Goal: Task Accomplishment & Management: Use online tool/utility

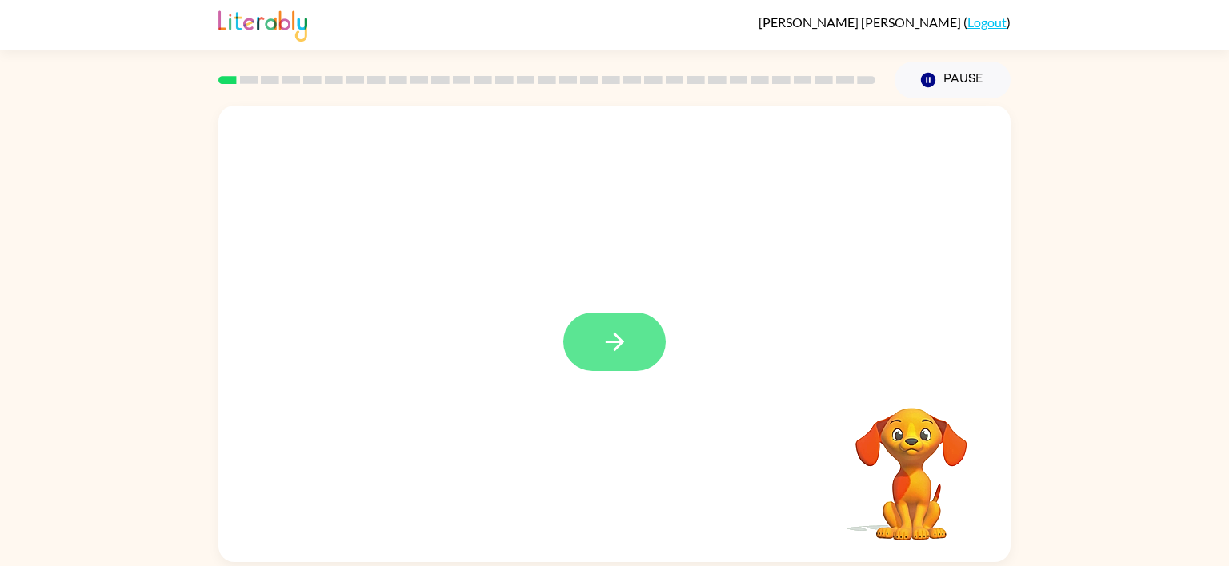
click at [638, 348] on button "button" at bounding box center [614, 342] width 102 height 58
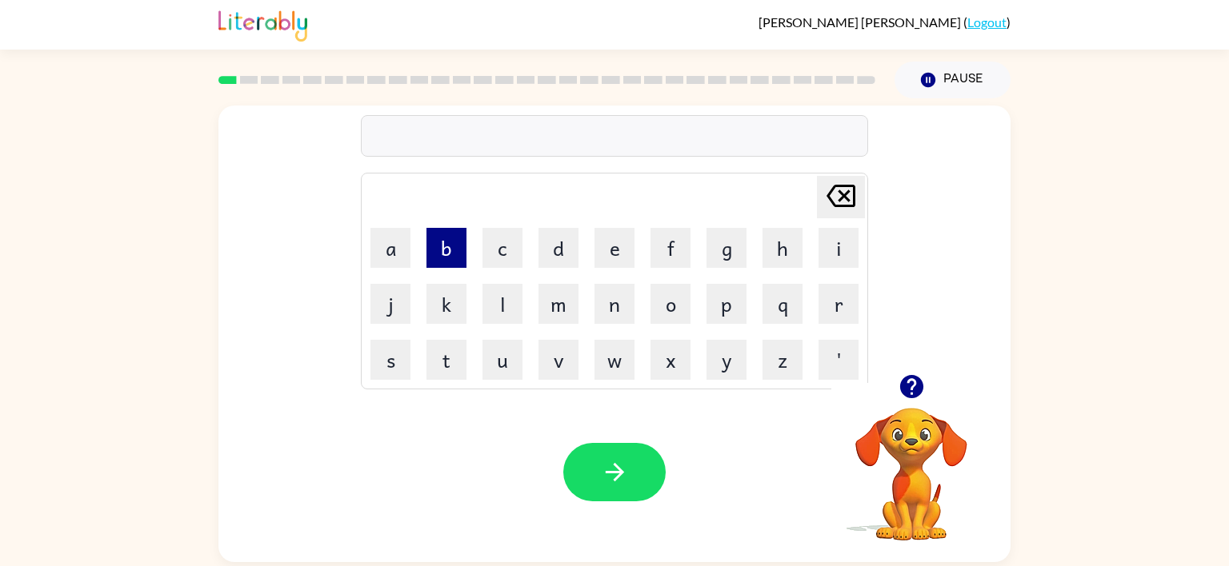
click at [444, 241] on button "b" at bounding box center [446, 248] width 40 height 40
click at [664, 301] on button "o" at bounding box center [670, 304] width 40 height 40
click at [830, 298] on button "r" at bounding box center [838, 304] width 40 height 40
click at [562, 239] on button "d" at bounding box center [558, 248] width 40 height 40
click at [609, 246] on button "e" at bounding box center [614, 248] width 40 height 40
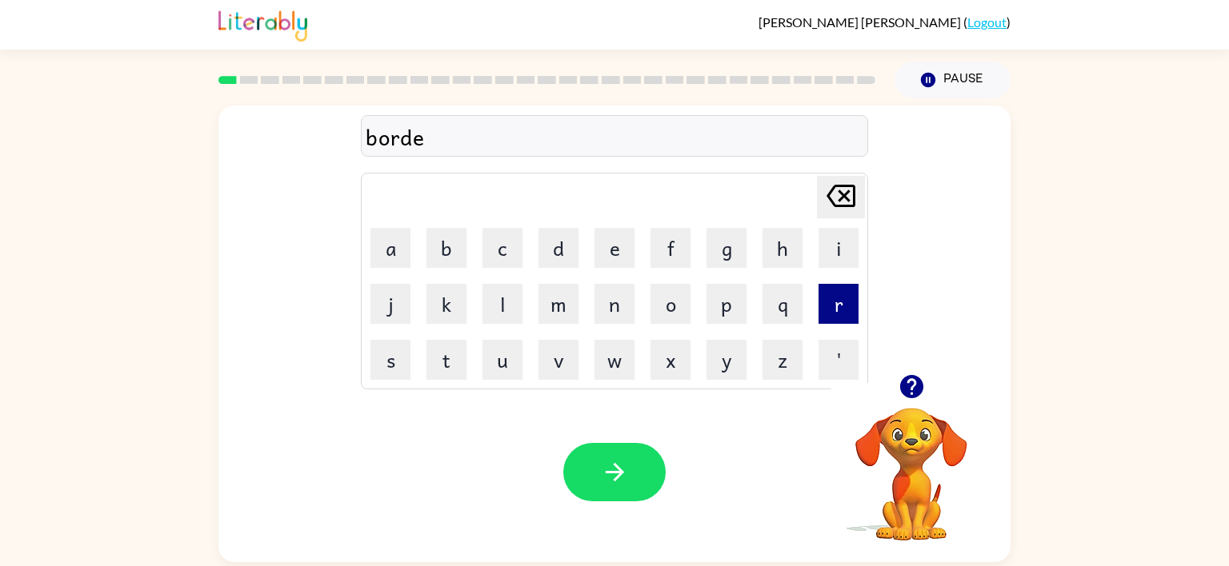
click at [832, 295] on button "r" at bounding box center [838, 304] width 40 height 40
click at [618, 455] on button "button" at bounding box center [614, 472] width 102 height 58
click at [506, 249] on button "c" at bounding box center [502, 248] width 40 height 40
click at [386, 238] on button "a" at bounding box center [390, 248] width 40 height 40
click at [912, 381] on icon "button" at bounding box center [911, 387] width 28 height 28
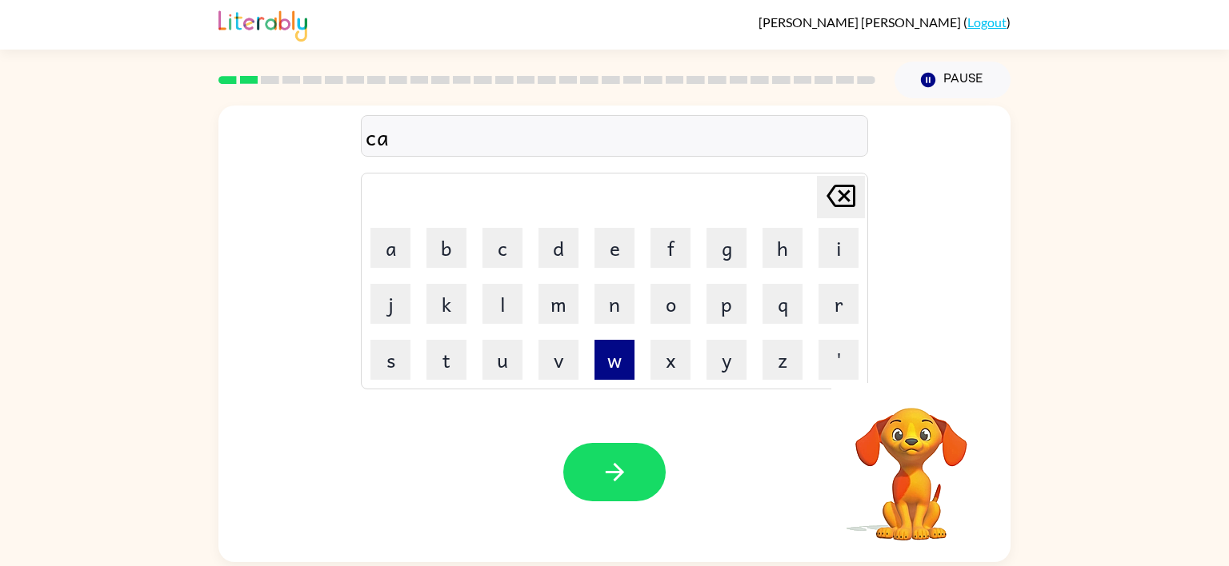
click at [610, 351] on button "w" at bounding box center [614, 360] width 40 height 40
click at [607, 306] on button "n" at bounding box center [614, 304] width 40 height 40
click at [436, 353] on button "t" at bounding box center [446, 360] width 40 height 40
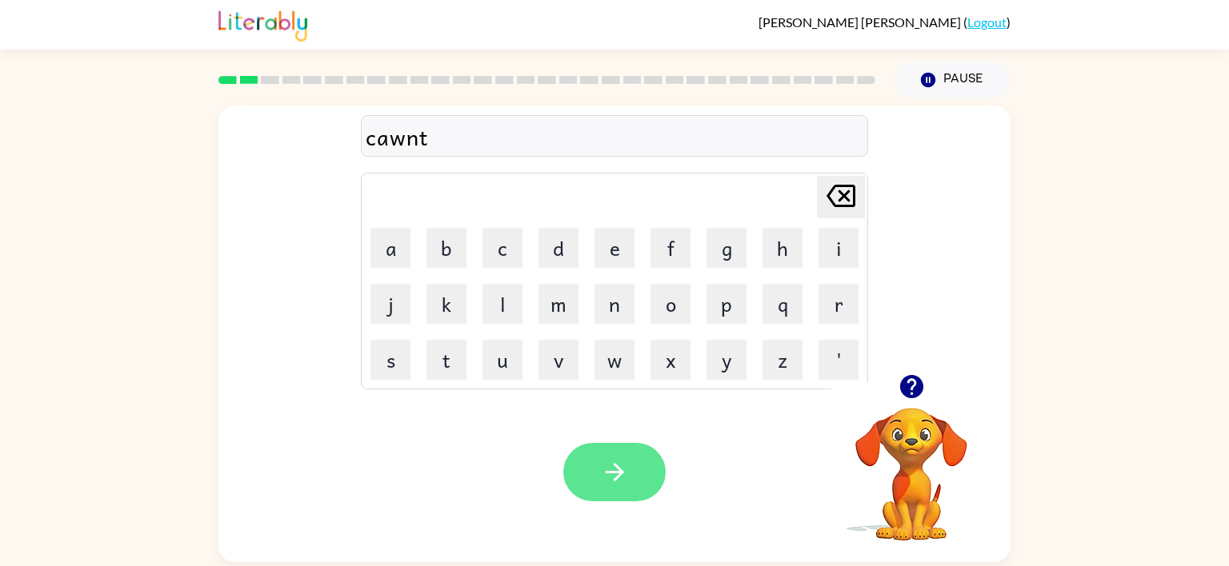
click at [624, 458] on icon "button" at bounding box center [615, 472] width 28 height 28
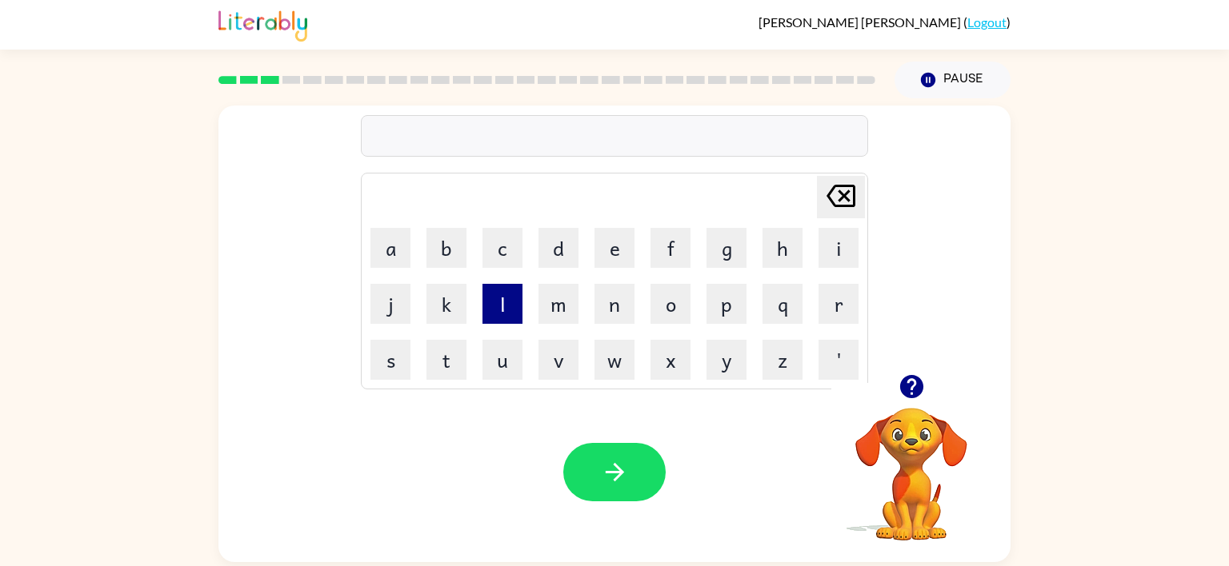
click at [502, 306] on button "l" at bounding box center [502, 304] width 40 height 40
click at [660, 302] on button "o" at bounding box center [670, 304] width 40 height 40
click at [502, 250] on button "c" at bounding box center [502, 248] width 40 height 40
click at [401, 238] on button "a" at bounding box center [390, 248] width 40 height 40
click at [452, 358] on button "t" at bounding box center [446, 360] width 40 height 40
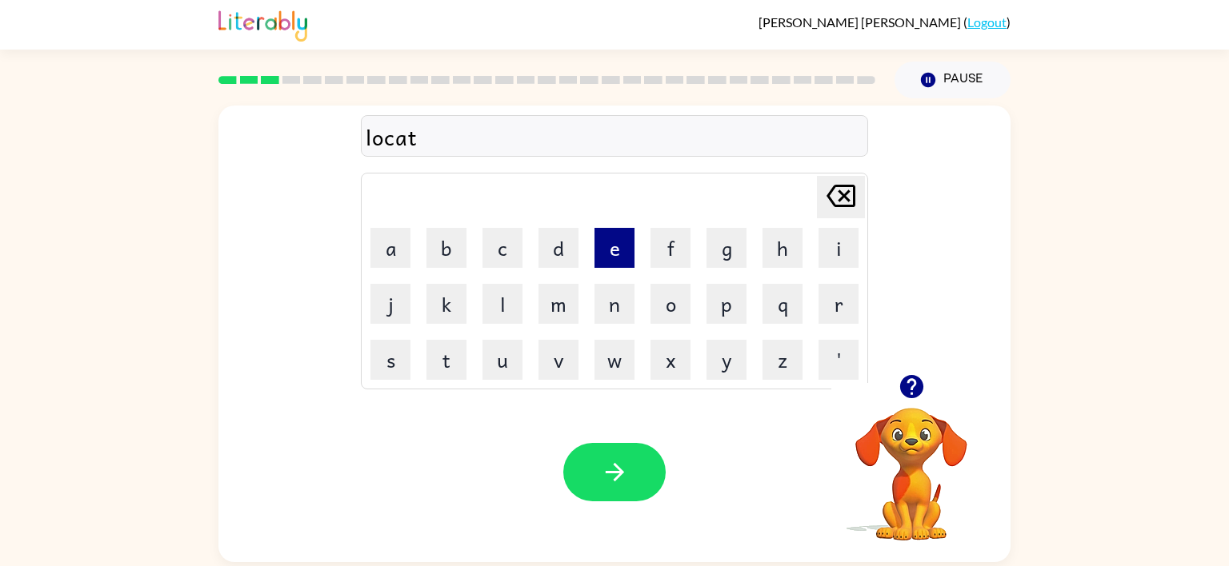
click at [600, 243] on button "e" at bounding box center [614, 248] width 40 height 40
click at [845, 186] on icon at bounding box center [840, 196] width 29 height 22
click at [596, 472] on button "button" at bounding box center [614, 472] width 102 height 58
click at [442, 342] on button "t" at bounding box center [446, 360] width 40 height 40
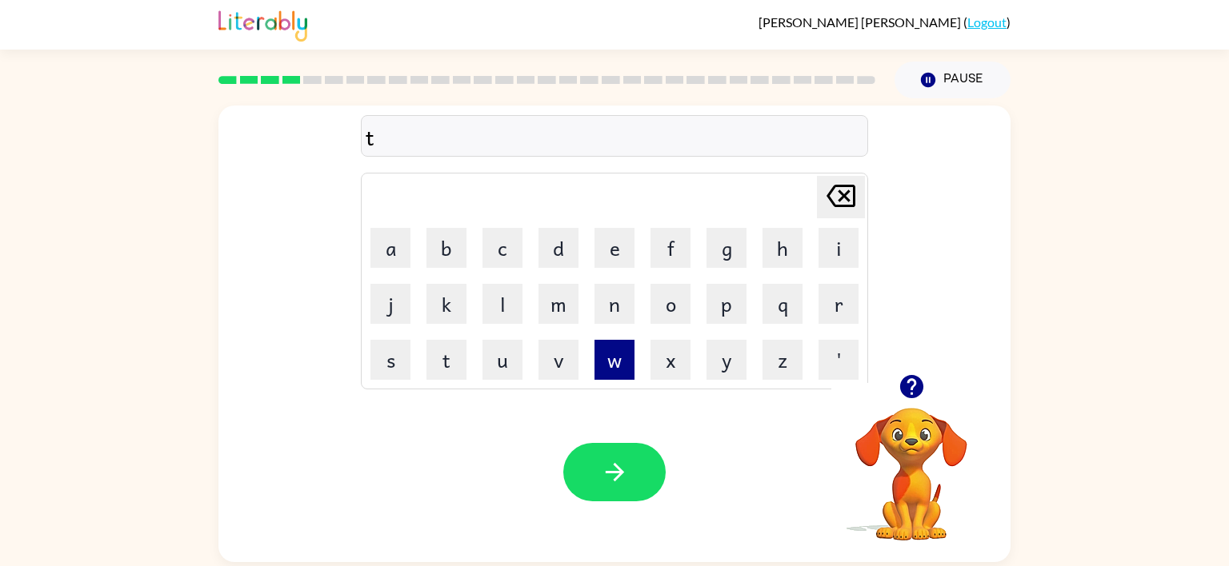
click at [619, 353] on button "w" at bounding box center [614, 360] width 40 height 40
click at [837, 254] on button "i" at bounding box center [838, 248] width 40 height 40
click at [620, 302] on button "n" at bounding box center [614, 304] width 40 height 40
click at [586, 449] on button "button" at bounding box center [614, 472] width 102 height 58
click at [913, 378] on icon "button" at bounding box center [910, 386] width 23 height 23
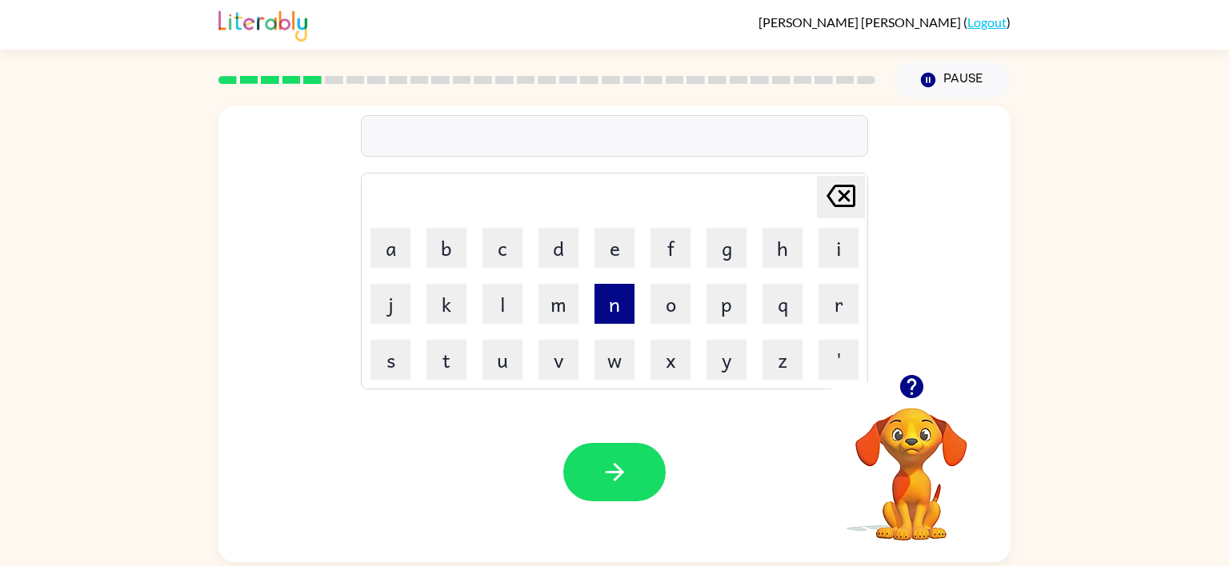
click at [613, 301] on button "n" at bounding box center [614, 304] width 40 height 40
click at [402, 232] on button "a" at bounding box center [390, 248] width 40 height 40
click at [839, 306] on button "r" at bounding box center [838, 304] width 40 height 40
click at [837, 254] on button "i" at bounding box center [838, 248] width 40 height 40
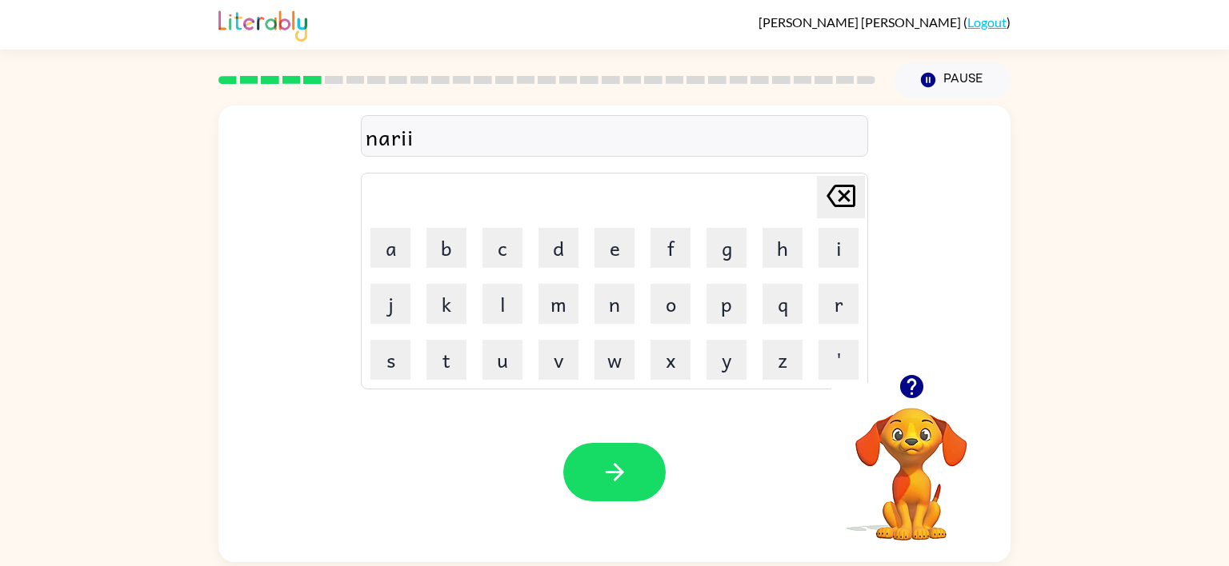
click at [842, 198] on icon "[PERSON_NAME] last character input" at bounding box center [840, 196] width 38 height 38
click at [508, 306] on button "l" at bounding box center [502, 304] width 40 height 40
click at [733, 362] on button "y" at bounding box center [726, 360] width 40 height 40
click at [626, 462] on icon "button" at bounding box center [615, 472] width 28 height 28
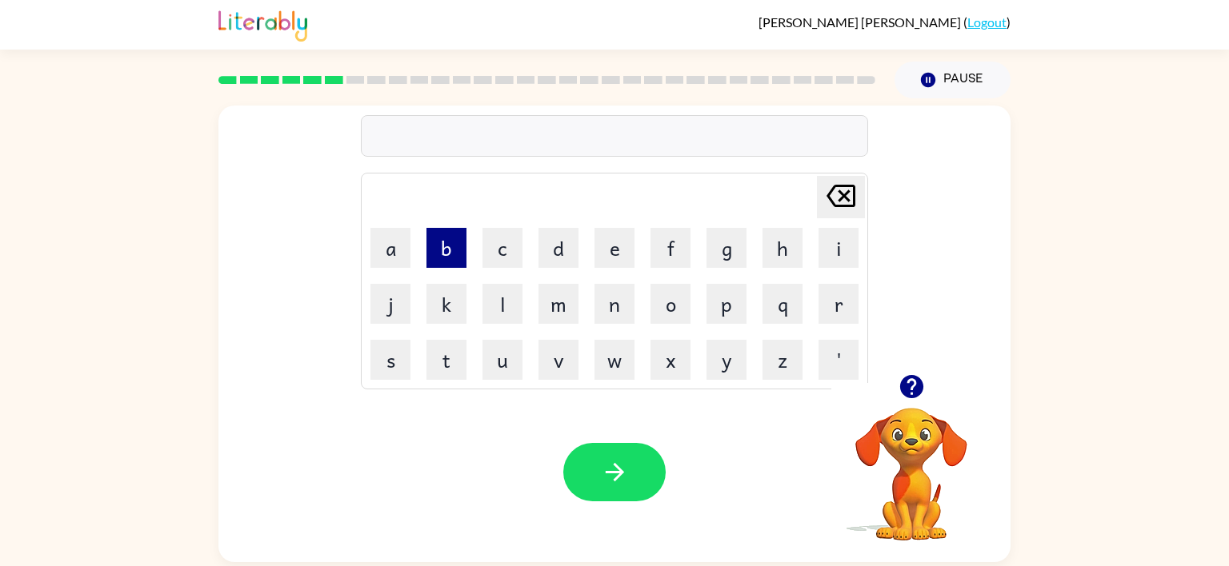
click at [444, 246] on button "b" at bounding box center [446, 248] width 40 height 40
click at [616, 251] on button "e" at bounding box center [614, 248] width 40 height 40
click at [386, 255] on button "a" at bounding box center [390, 248] width 40 height 40
click at [779, 250] on button "h" at bounding box center [782, 248] width 40 height 40
click at [828, 250] on button "i" at bounding box center [838, 248] width 40 height 40
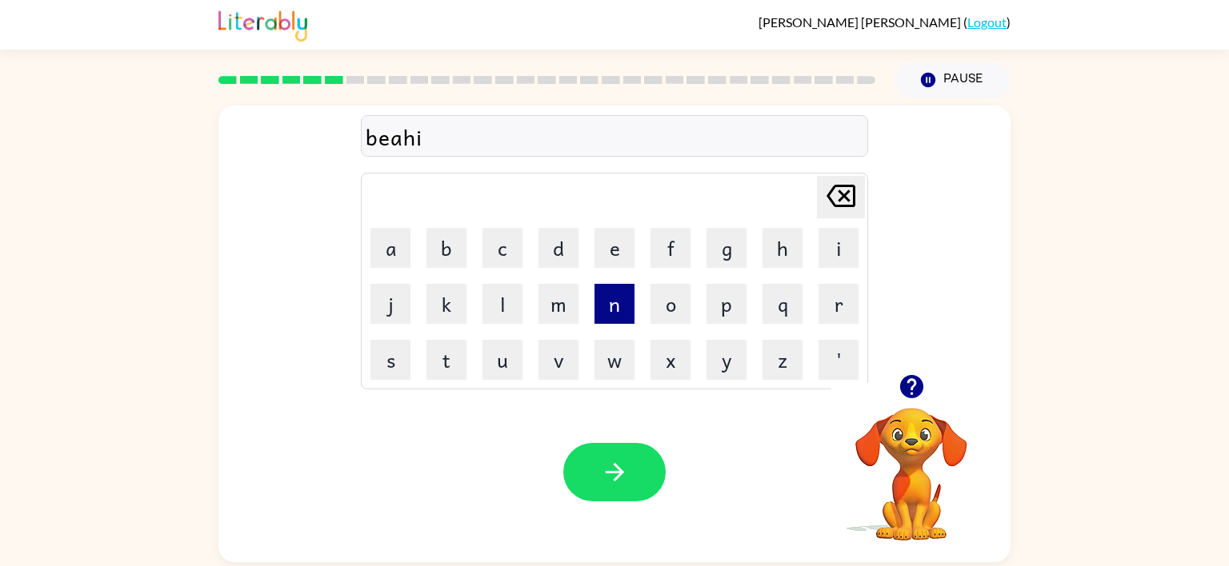
click at [608, 302] on button "n" at bounding box center [614, 304] width 40 height 40
click at [565, 255] on button "d" at bounding box center [558, 248] width 40 height 40
click at [831, 197] on icon "[PERSON_NAME] last character input" at bounding box center [840, 196] width 38 height 38
click at [623, 467] on icon "button" at bounding box center [615, 472] width 28 height 28
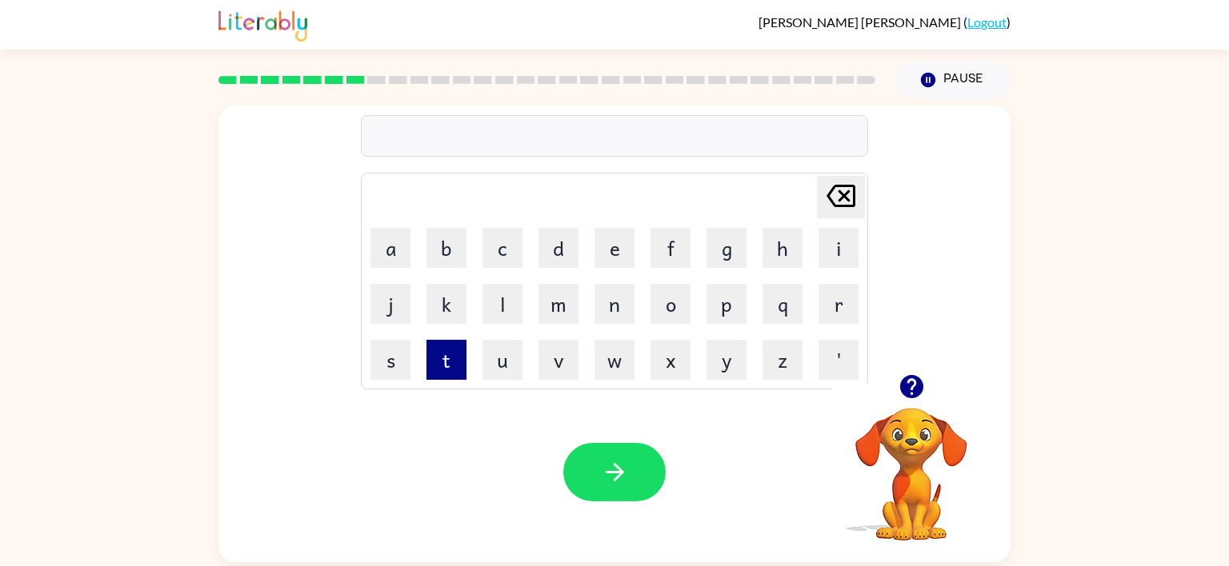
click at [458, 360] on button "t" at bounding box center [446, 360] width 40 height 40
click at [839, 310] on button "r" at bounding box center [838, 304] width 40 height 40
click at [829, 247] on button "i" at bounding box center [838, 248] width 40 height 40
click at [506, 234] on button "c" at bounding box center [502, 248] width 40 height 40
click at [499, 300] on button "l" at bounding box center [502, 304] width 40 height 40
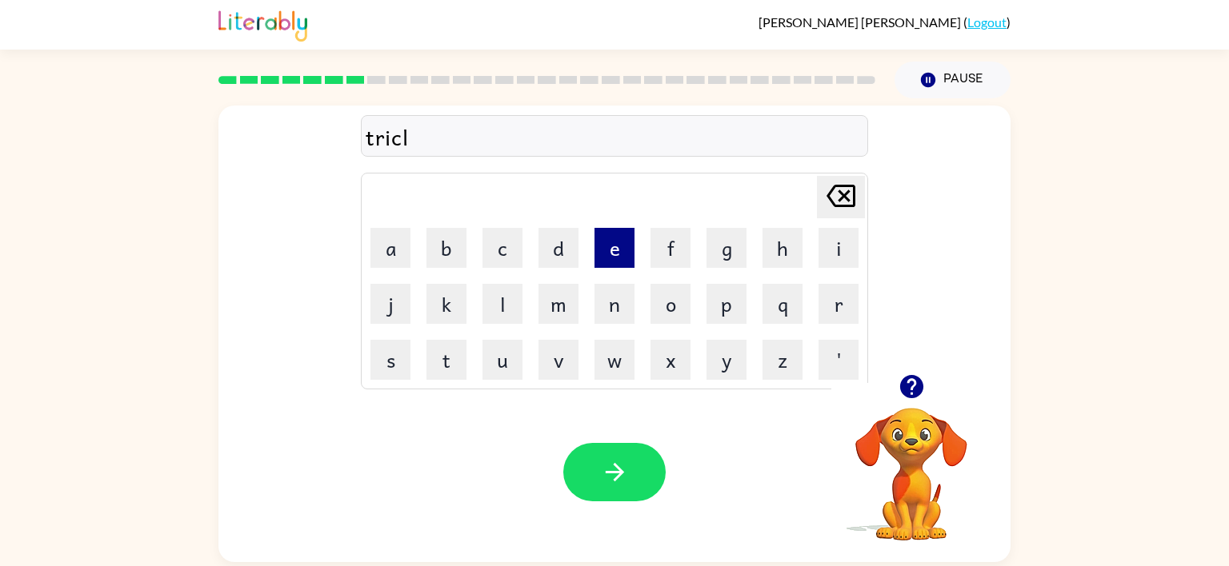
click at [601, 250] on button "e" at bounding box center [614, 248] width 40 height 40
click at [649, 490] on button "button" at bounding box center [614, 472] width 102 height 58
click at [553, 298] on button "m" at bounding box center [558, 304] width 40 height 40
click at [613, 245] on button "e" at bounding box center [614, 248] width 40 height 40
click at [382, 237] on button "a" at bounding box center [390, 248] width 40 height 40
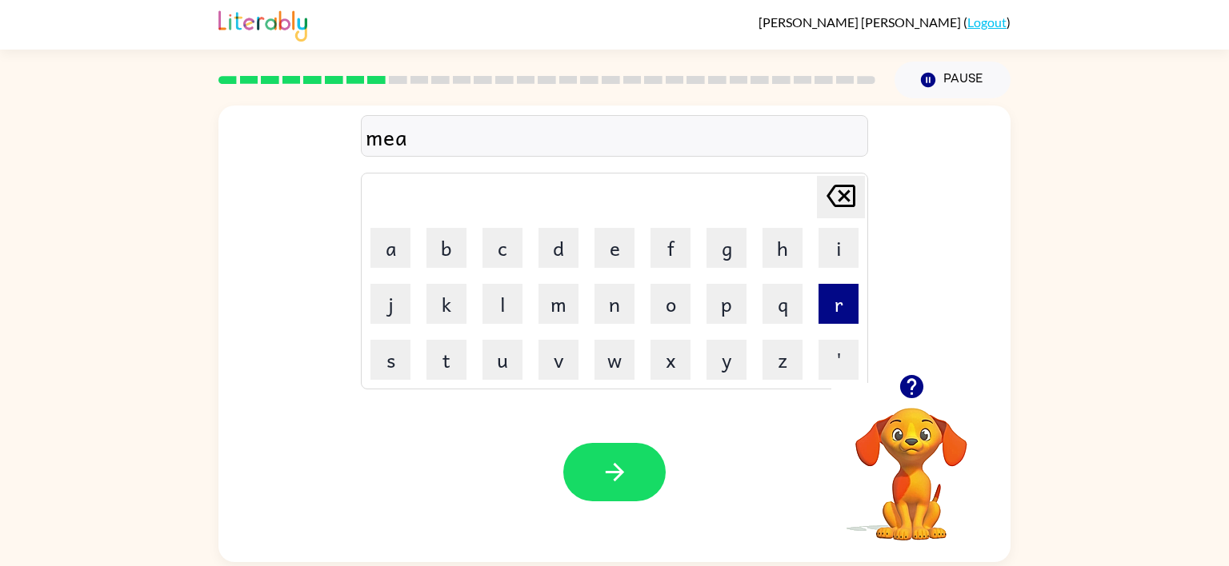
click at [845, 294] on button "r" at bounding box center [838, 304] width 40 height 40
click at [830, 231] on button "i" at bounding box center [838, 248] width 40 height 40
click at [492, 250] on button "c" at bounding box center [502, 248] width 40 height 40
click at [506, 316] on button "l" at bounding box center [502, 304] width 40 height 40
click at [625, 250] on button "e" at bounding box center [614, 248] width 40 height 40
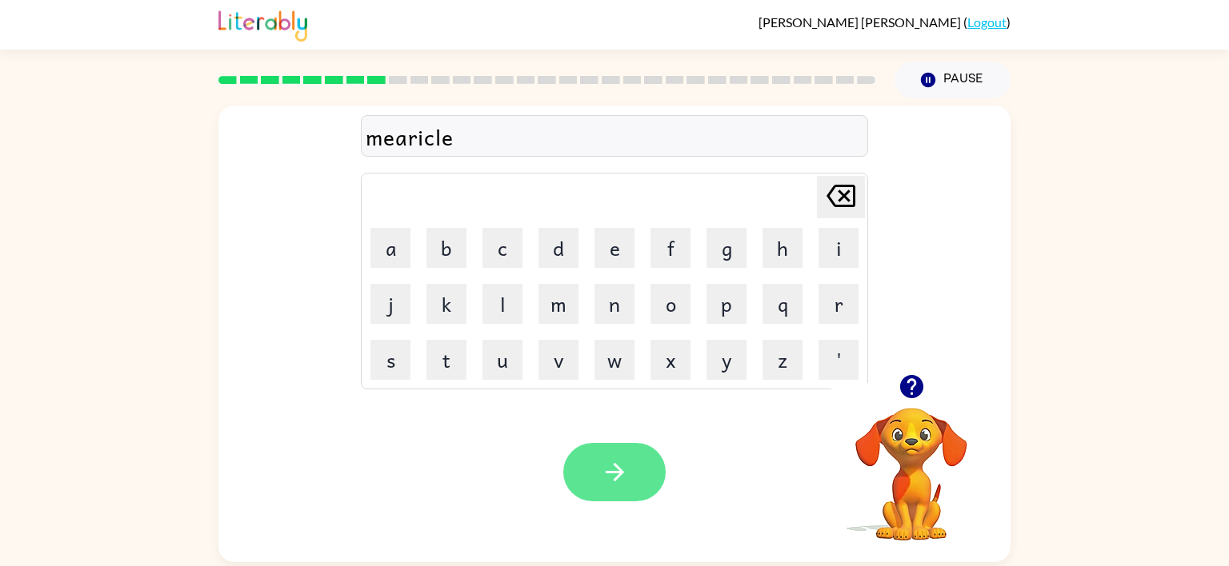
click at [613, 467] on icon "button" at bounding box center [615, 472] width 28 height 28
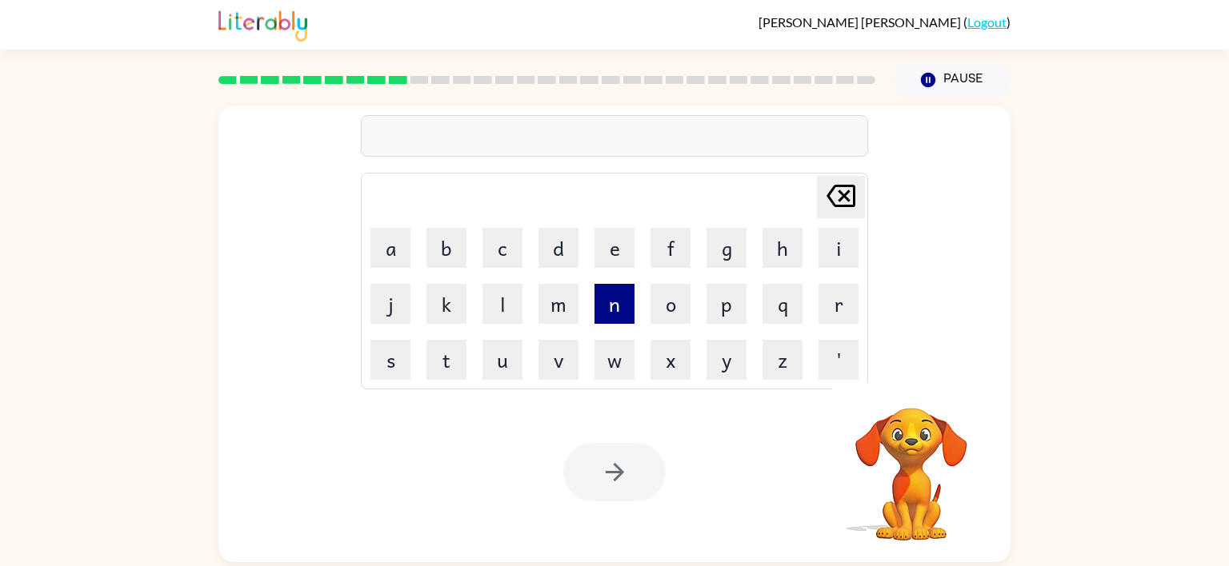
click at [610, 298] on button "n" at bounding box center [614, 304] width 40 height 40
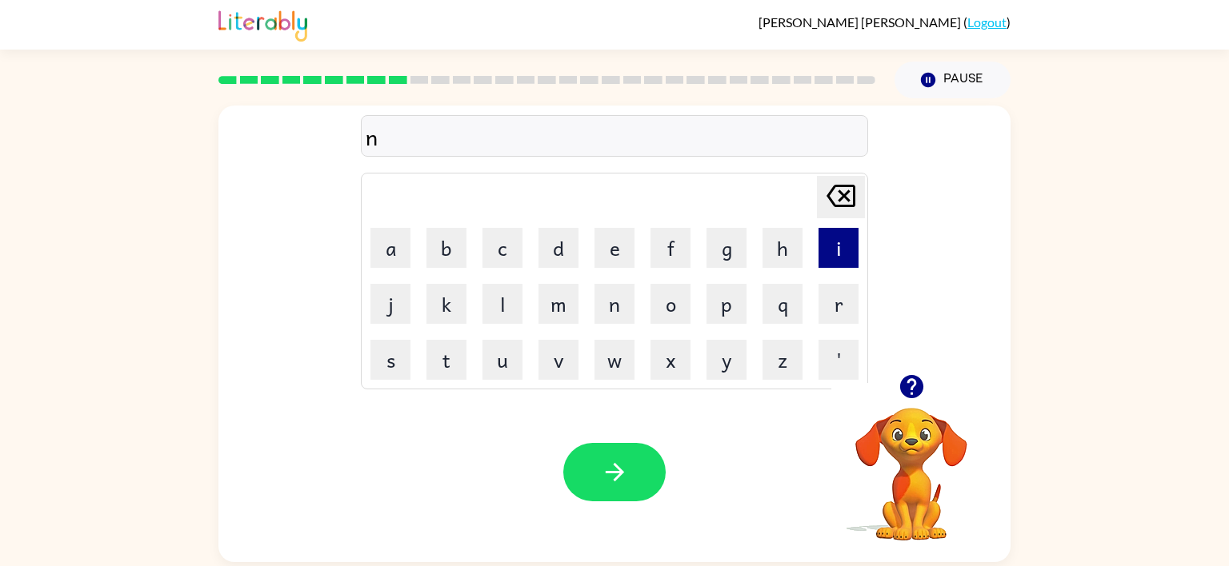
click at [822, 241] on button "i" at bounding box center [838, 248] width 40 height 40
click at [569, 306] on button "m" at bounding box center [558, 304] width 40 height 40
click at [449, 261] on button "b" at bounding box center [446, 248] width 40 height 40
click at [504, 299] on button "l" at bounding box center [502, 304] width 40 height 40
click at [616, 248] on button "e" at bounding box center [614, 248] width 40 height 40
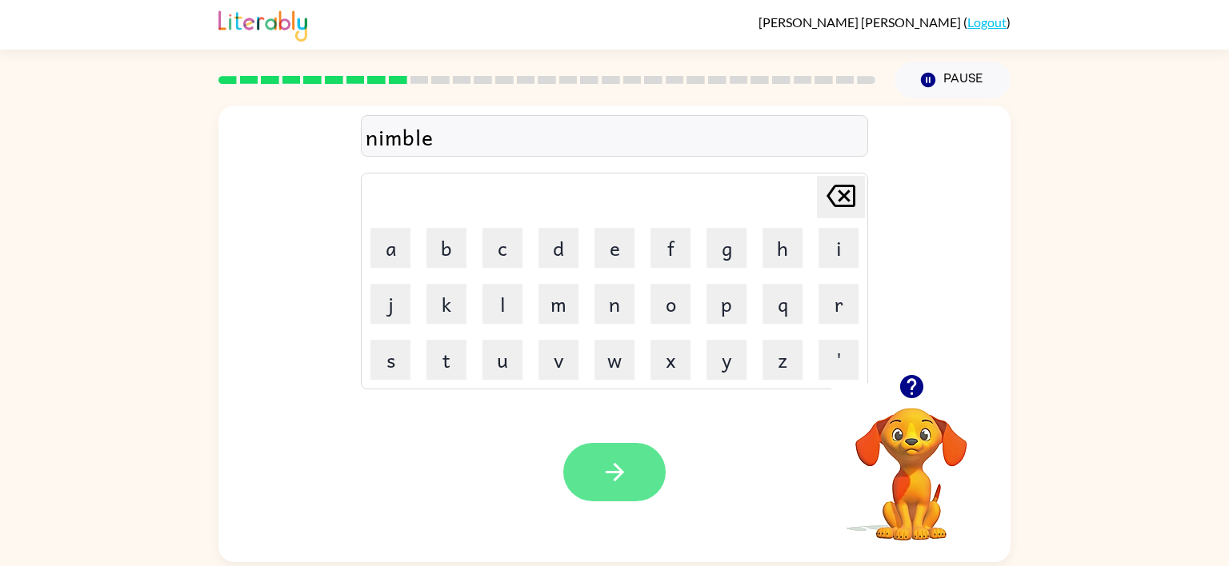
click at [625, 484] on icon "button" at bounding box center [615, 472] width 28 height 28
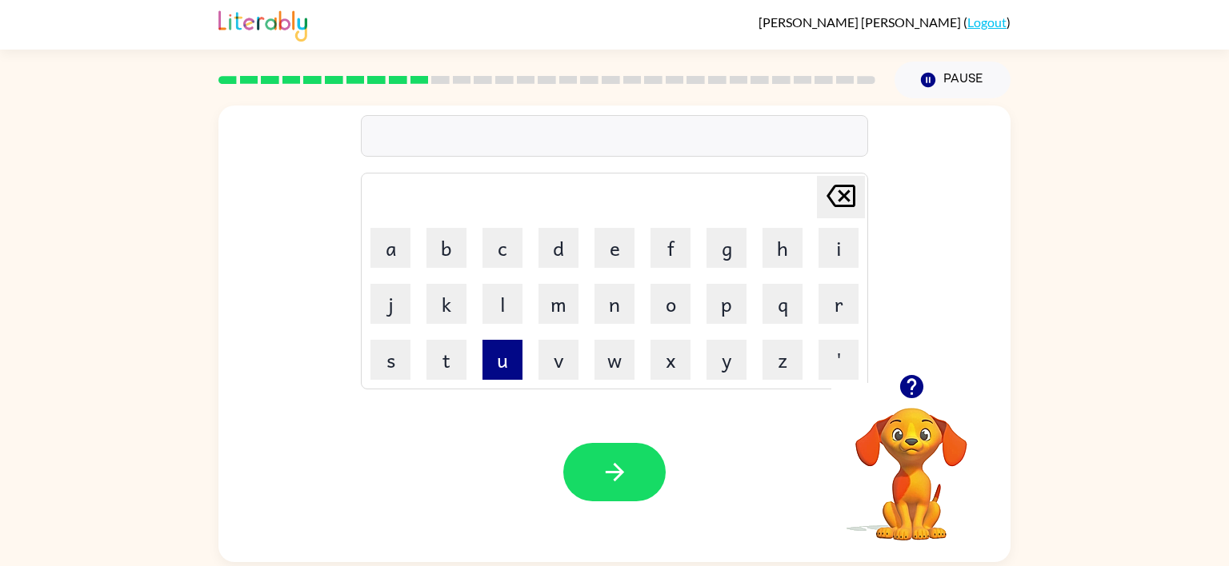
click at [494, 340] on button "u" at bounding box center [502, 360] width 40 height 40
click at [606, 302] on button "n" at bounding box center [614, 304] width 40 height 40
click at [676, 250] on button "f" at bounding box center [670, 248] width 40 height 40
click at [670, 298] on button "o" at bounding box center [670, 304] width 40 height 40
click at [506, 308] on button "l" at bounding box center [502, 304] width 40 height 40
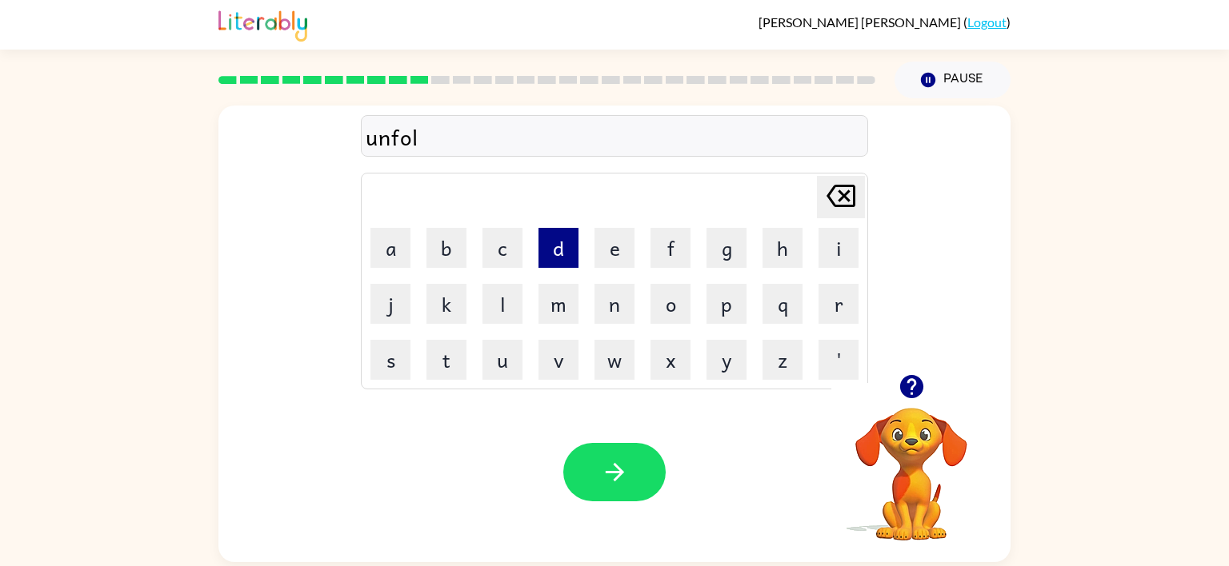
click at [554, 248] on button "d" at bounding box center [558, 248] width 40 height 40
click at [575, 414] on div "Your browser must support playing .mp4 files to use Literably. Please try using…" at bounding box center [614, 472] width 792 height 180
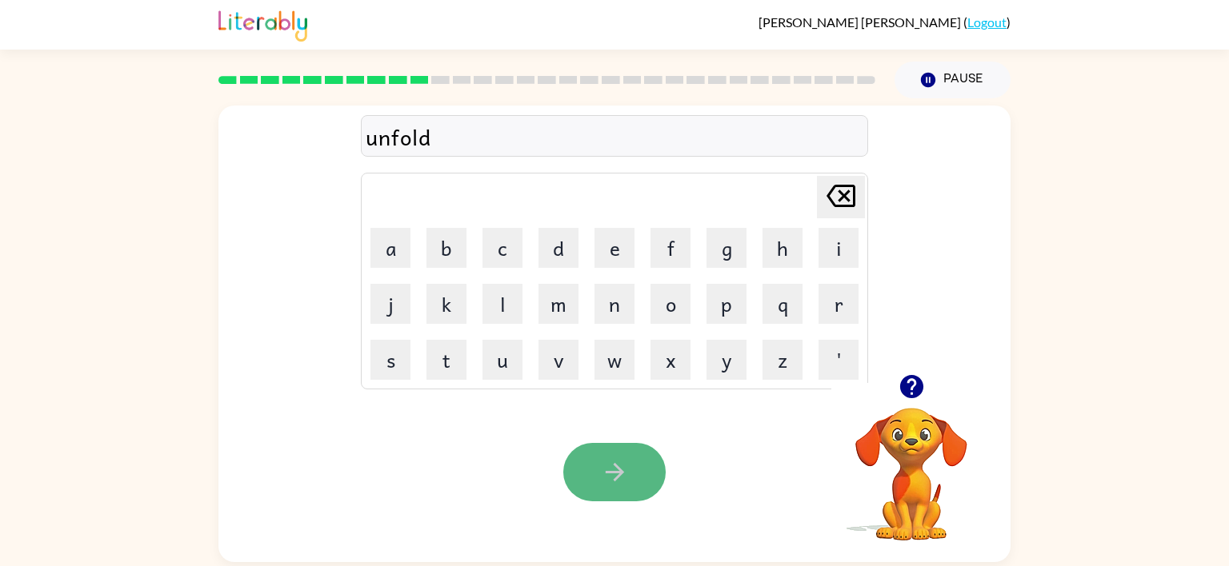
click at [633, 472] on button "button" at bounding box center [614, 472] width 102 height 58
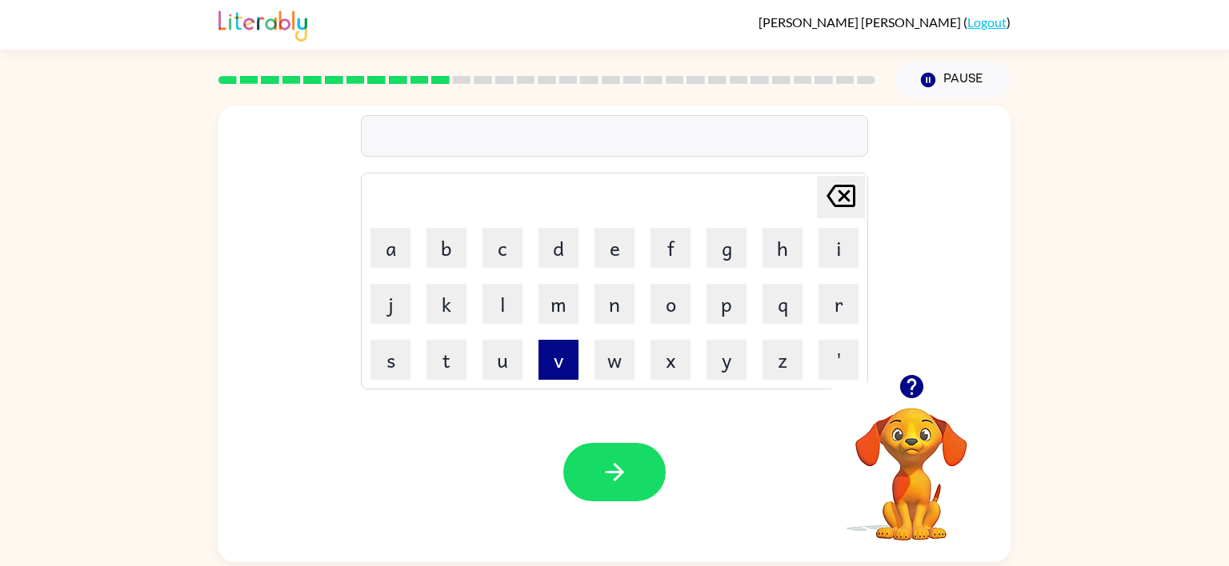
click at [554, 350] on button "v" at bounding box center [558, 360] width 40 height 40
click at [675, 300] on button "o" at bounding box center [670, 304] width 40 height 40
click at [451, 346] on button "t" at bounding box center [446, 360] width 40 height 40
click at [612, 261] on button "e" at bounding box center [614, 248] width 40 height 40
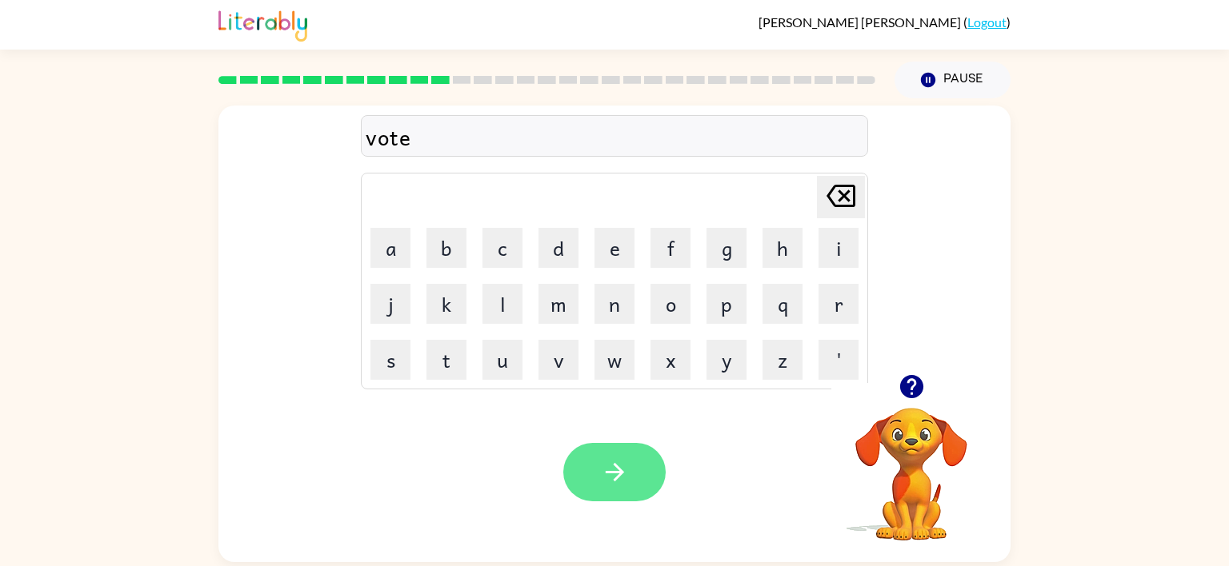
click at [632, 471] on button "button" at bounding box center [614, 472] width 102 height 58
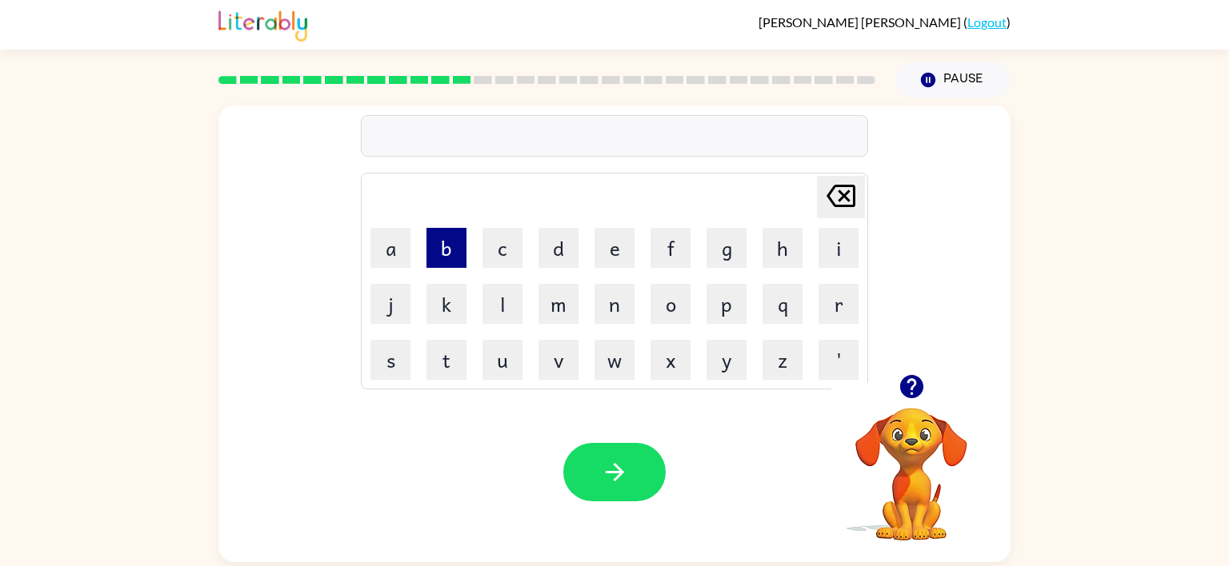
click at [442, 241] on button "b" at bounding box center [446, 248] width 40 height 40
click at [604, 249] on button "e" at bounding box center [614, 248] width 40 height 40
click at [568, 251] on button "d" at bounding box center [558, 248] width 40 height 40
click at [447, 352] on button "t" at bounding box center [446, 360] width 40 height 40
click at [842, 237] on button "i" at bounding box center [838, 248] width 40 height 40
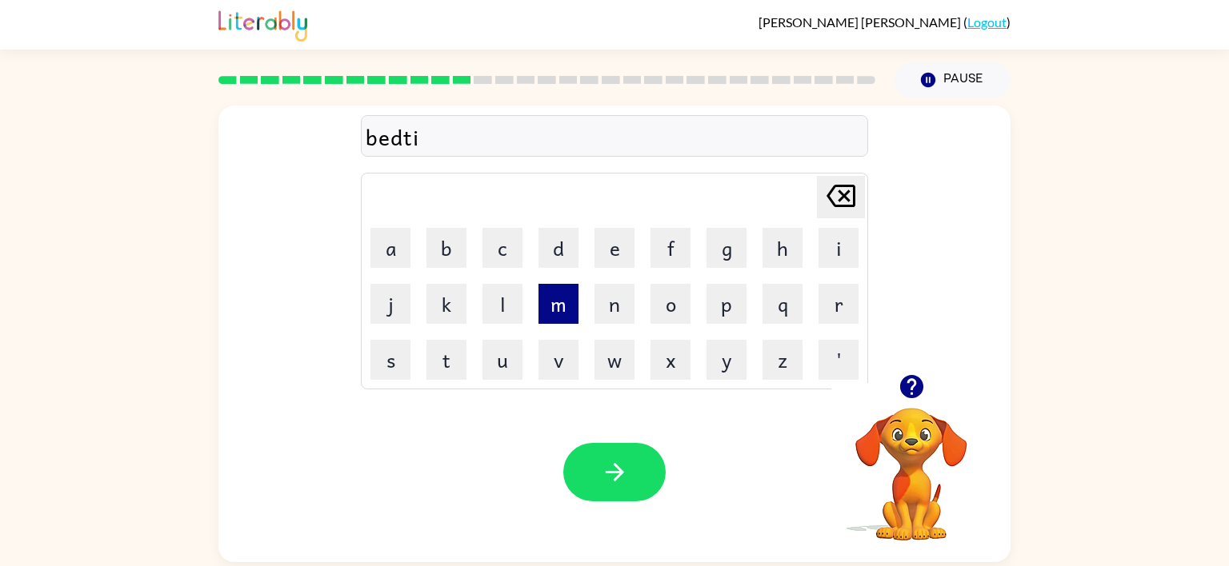
click at [568, 293] on button "m" at bounding box center [558, 304] width 40 height 40
click at [601, 256] on button "e" at bounding box center [614, 248] width 40 height 40
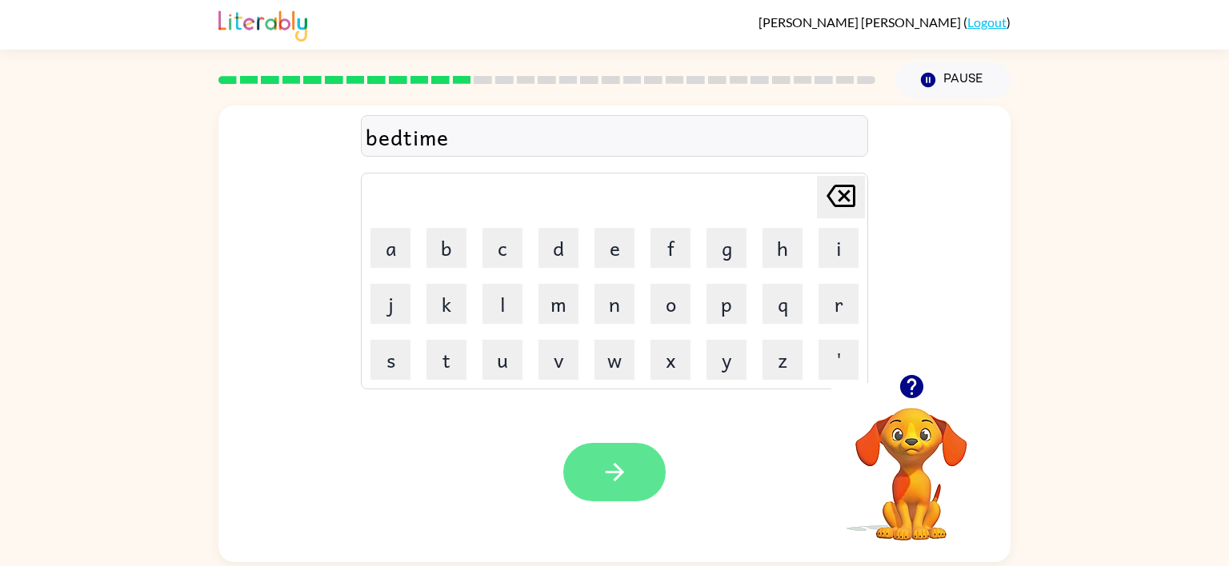
click at [617, 499] on button "button" at bounding box center [614, 472] width 102 height 58
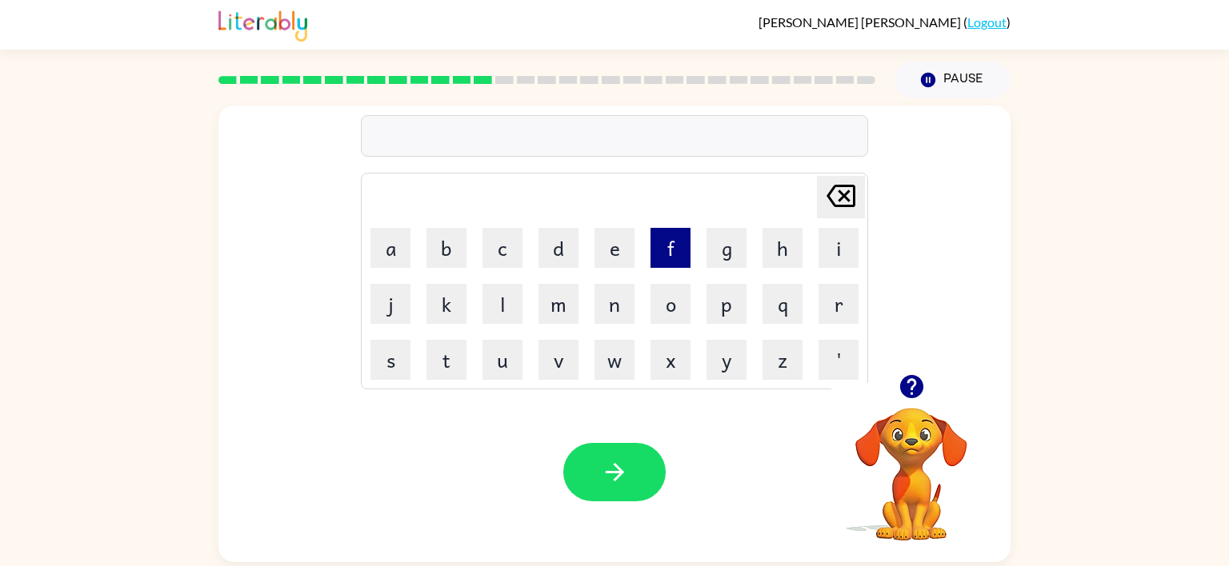
click at [665, 256] on button "f" at bounding box center [670, 248] width 40 height 40
click at [848, 245] on button "i" at bounding box center [838, 248] width 40 height 40
click at [454, 364] on button "t" at bounding box center [446, 360] width 40 height 40
click at [614, 291] on button "n" at bounding box center [614, 304] width 40 height 40
click at [824, 259] on button "i" at bounding box center [838, 248] width 40 height 40
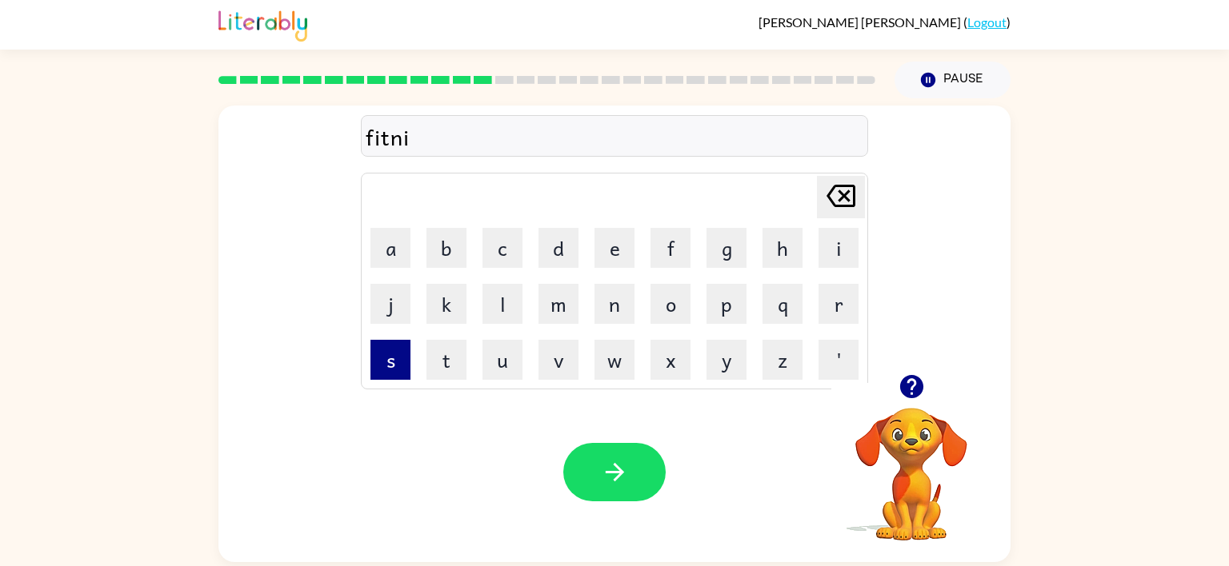
click at [382, 365] on button "s" at bounding box center [390, 360] width 40 height 40
click at [632, 466] on button "button" at bounding box center [614, 472] width 102 height 58
click at [553, 240] on button "d" at bounding box center [558, 248] width 40 height 40
click at [607, 244] on button "e" at bounding box center [614, 248] width 40 height 40
click at [395, 246] on button "a" at bounding box center [390, 248] width 40 height 40
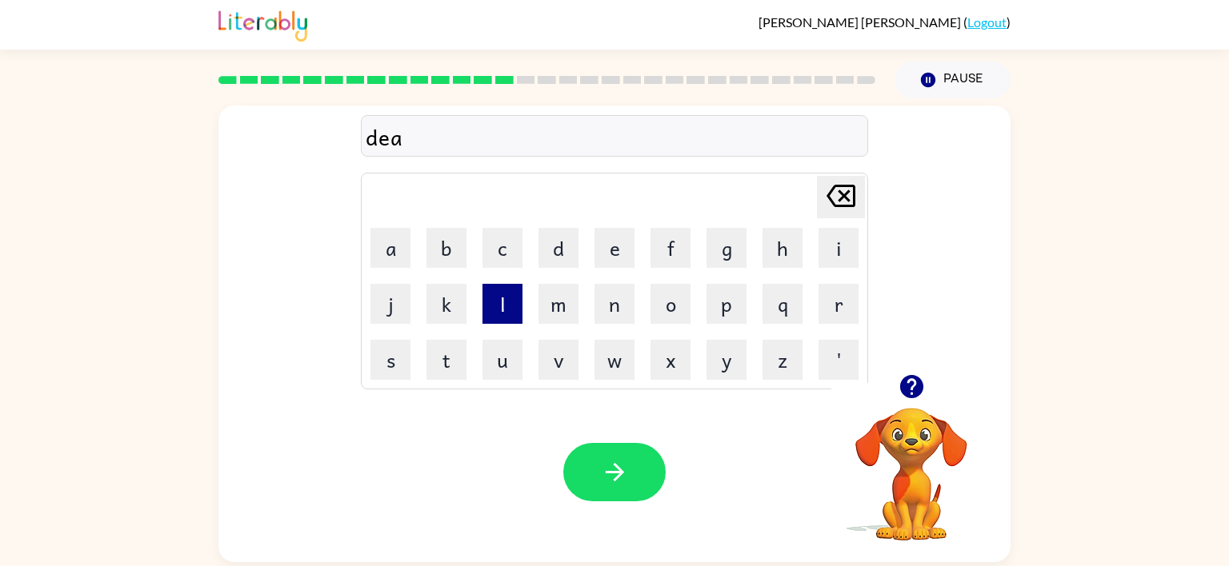
click at [502, 295] on button "l" at bounding box center [502, 304] width 40 height 40
click at [388, 246] on button "a" at bounding box center [390, 248] width 40 height 40
click at [727, 354] on button "y" at bounding box center [726, 360] width 40 height 40
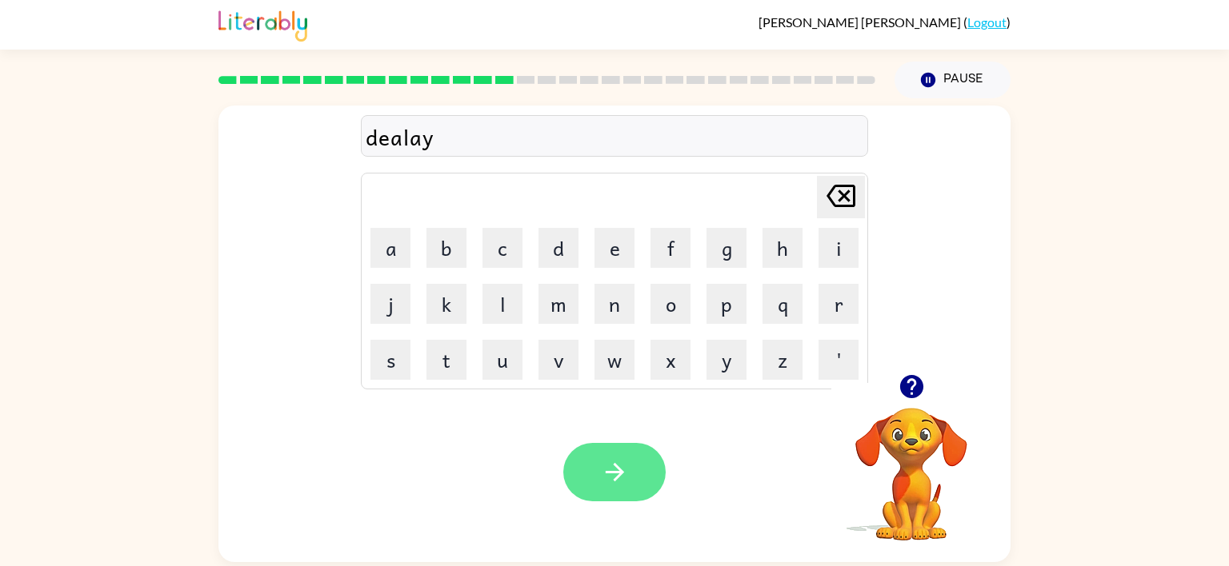
click at [598, 494] on button "button" at bounding box center [614, 472] width 102 height 58
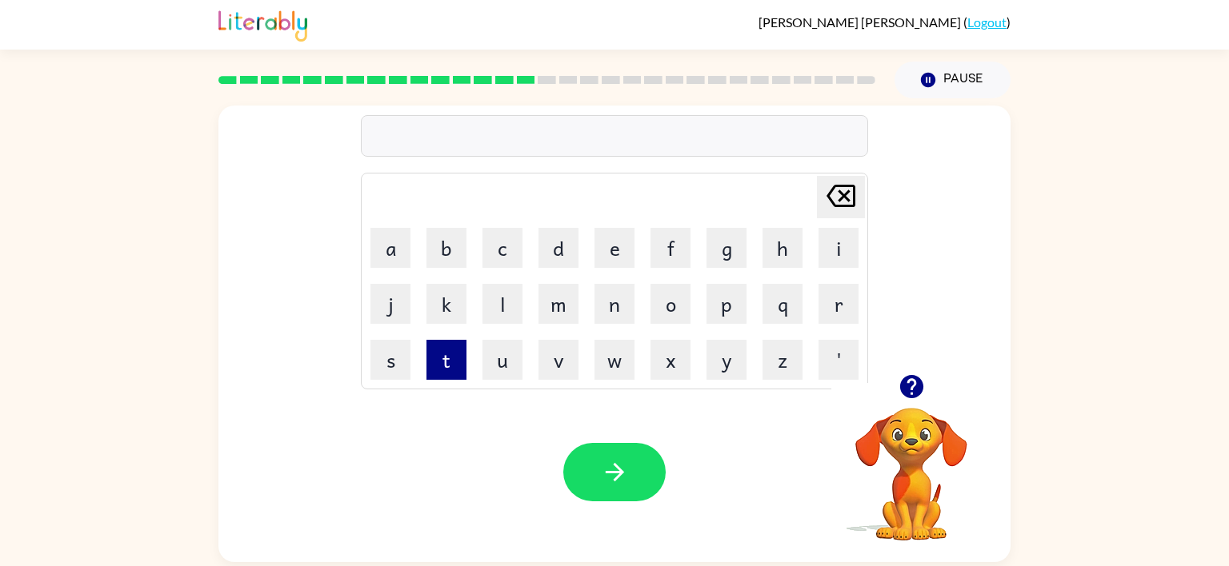
click at [446, 370] on button "t" at bounding box center [446, 360] width 40 height 40
click at [615, 237] on button "e" at bounding box center [614, 248] width 40 height 40
click at [825, 299] on button "r" at bounding box center [838, 304] width 40 height 40
click at [562, 294] on button "m" at bounding box center [558, 304] width 40 height 40
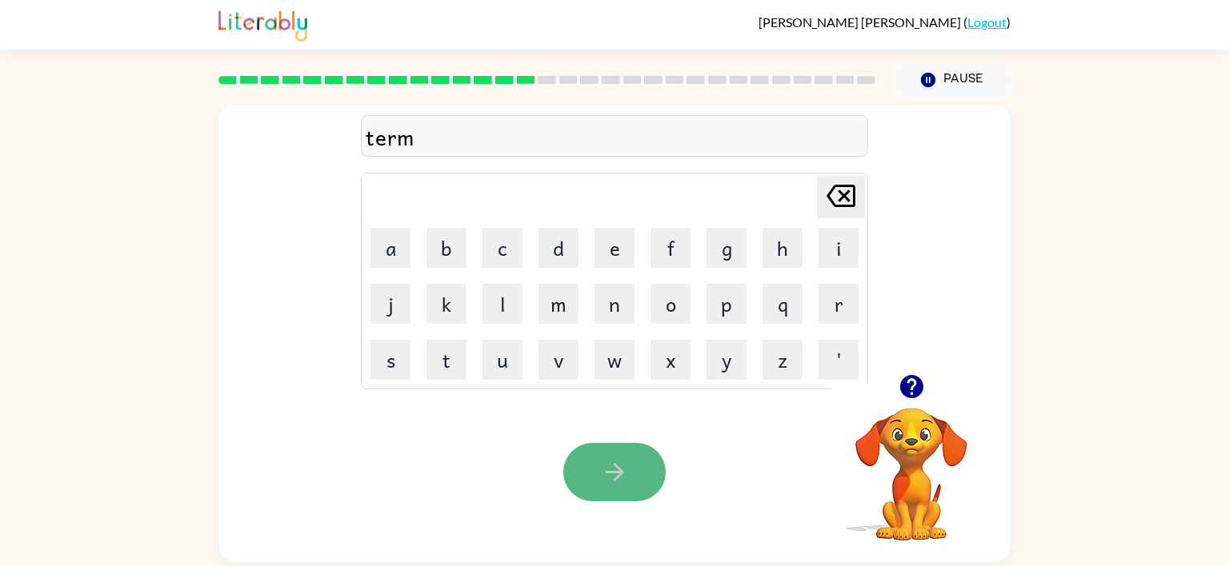
click at [622, 446] on button "button" at bounding box center [614, 472] width 102 height 58
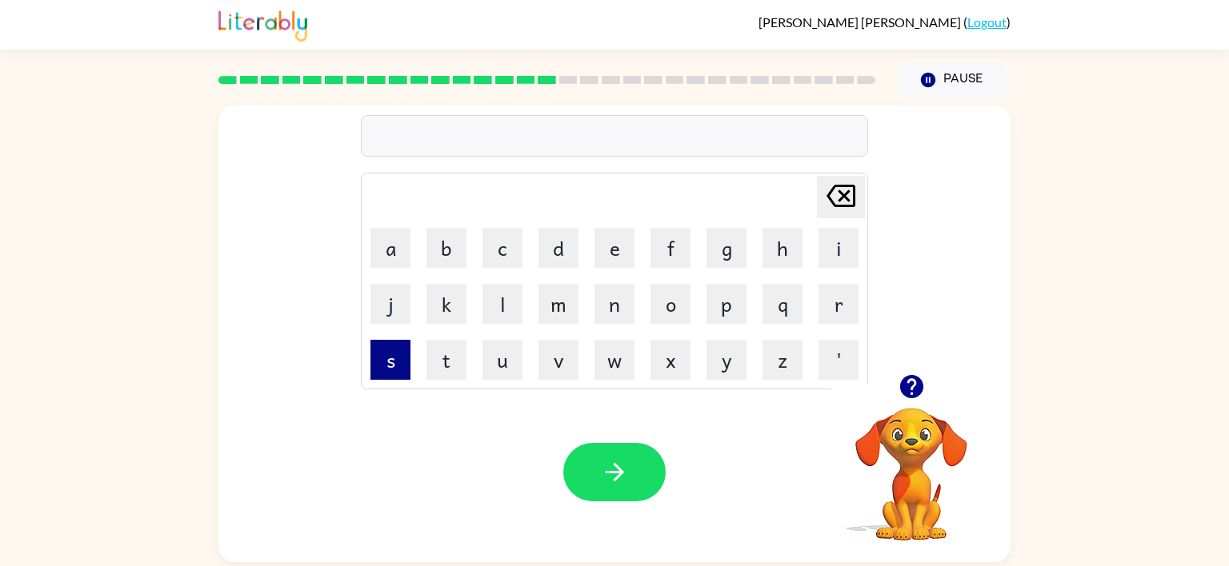
click at [391, 350] on button "s" at bounding box center [390, 360] width 40 height 40
click at [622, 253] on button "e" at bounding box center [614, 248] width 40 height 40
click at [432, 362] on button "t" at bounding box center [446, 360] width 40 height 40
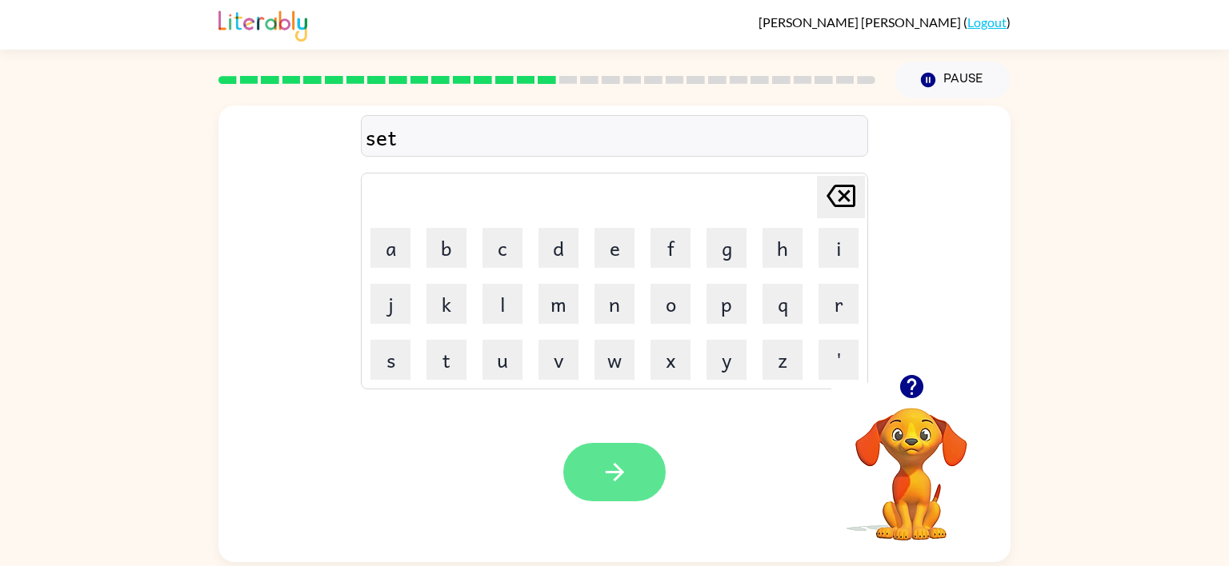
click at [594, 472] on button "button" at bounding box center [614, 472] width 102 height 58
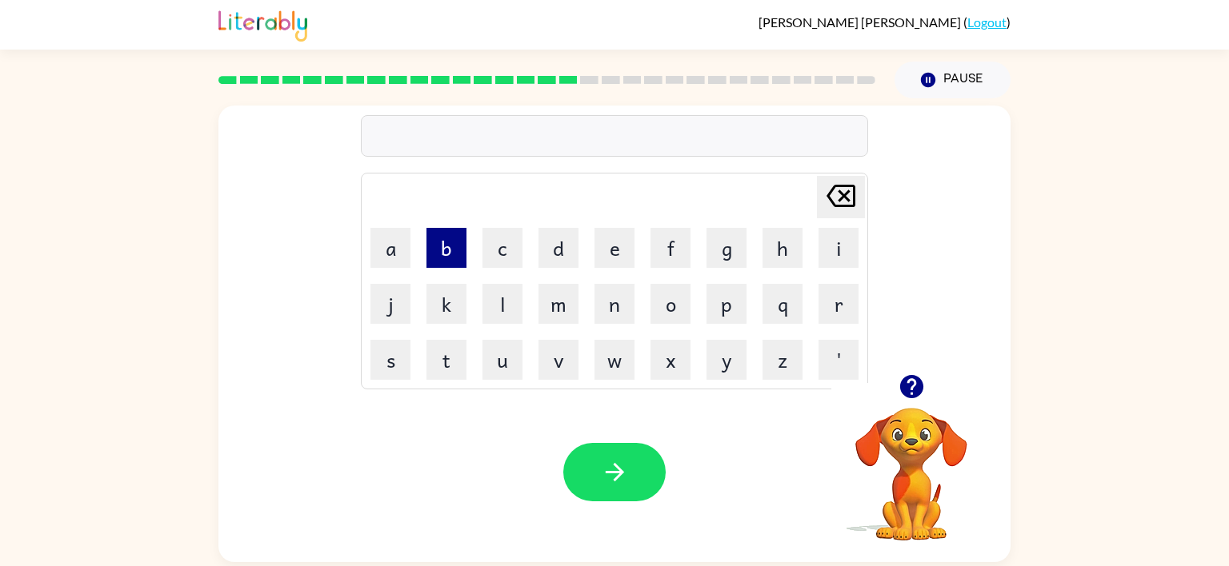
click at [444, 249] on button "b" at bounding box center [446, 248] width 40 height 40
click at [818, 314] on button "r" at bounding box center [838, 304] width 40 height 40
click at [835, 249] on button "i" at bounding box center [838, 248] width 40 height 40
click at [571, 310] on button "m" at bounding box center [558, 304] width 40 height 40
click at [818, 246] on button "i" at bounding box center [838, 248] width 40 height 40
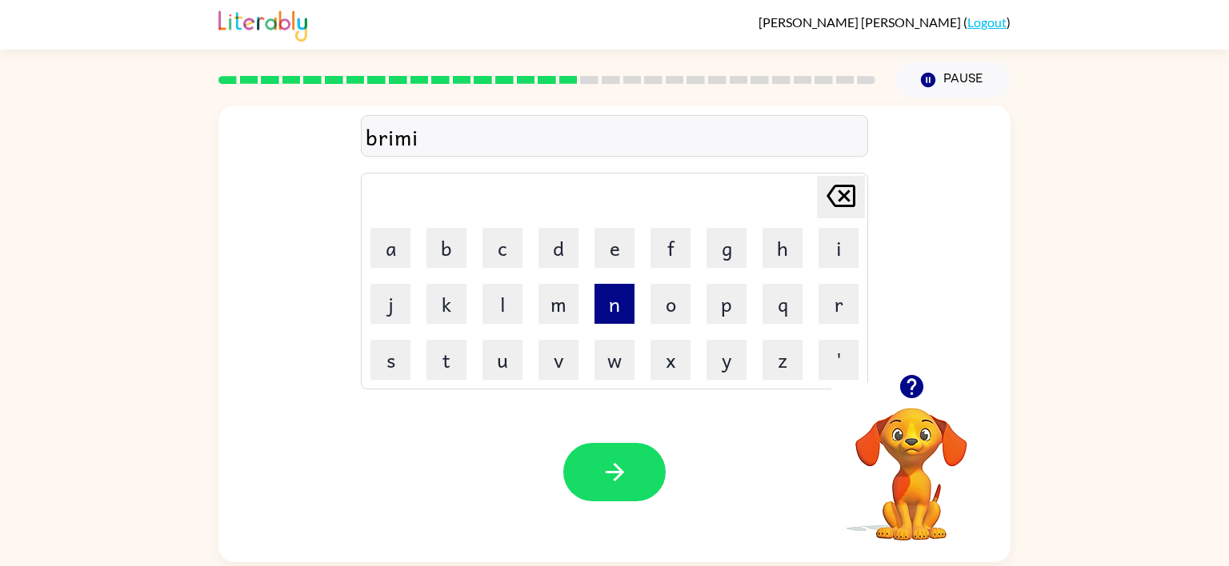
click at [614, 292] on button "n" at bounding box center [614, 304] width 40 height 40
click at [723, 253] on button "g" at bounding box center [726, 248] width 40 height 40
click at [832, 194] on icon "[PERSON_NAME] last character input" at bounding box center [840, 196] width 38 height 38
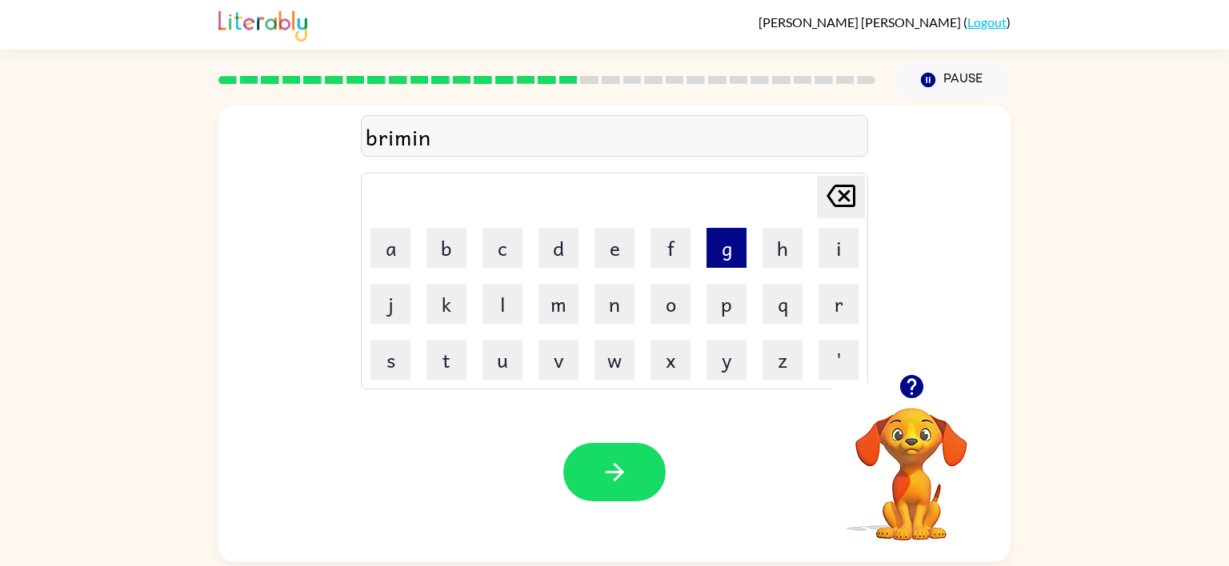
click at [733, 254] on button "g" at bounding box center [726, 248] width 40 height 40
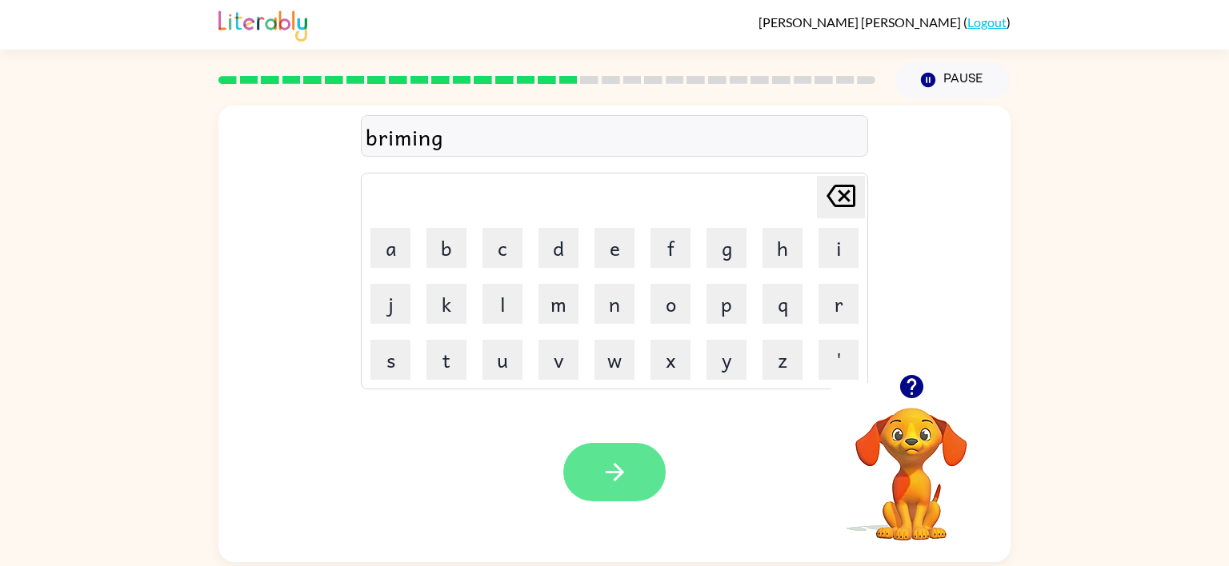
click at [613, 466] on icon "button" at bounding box center [615, 472] width 28 height 28
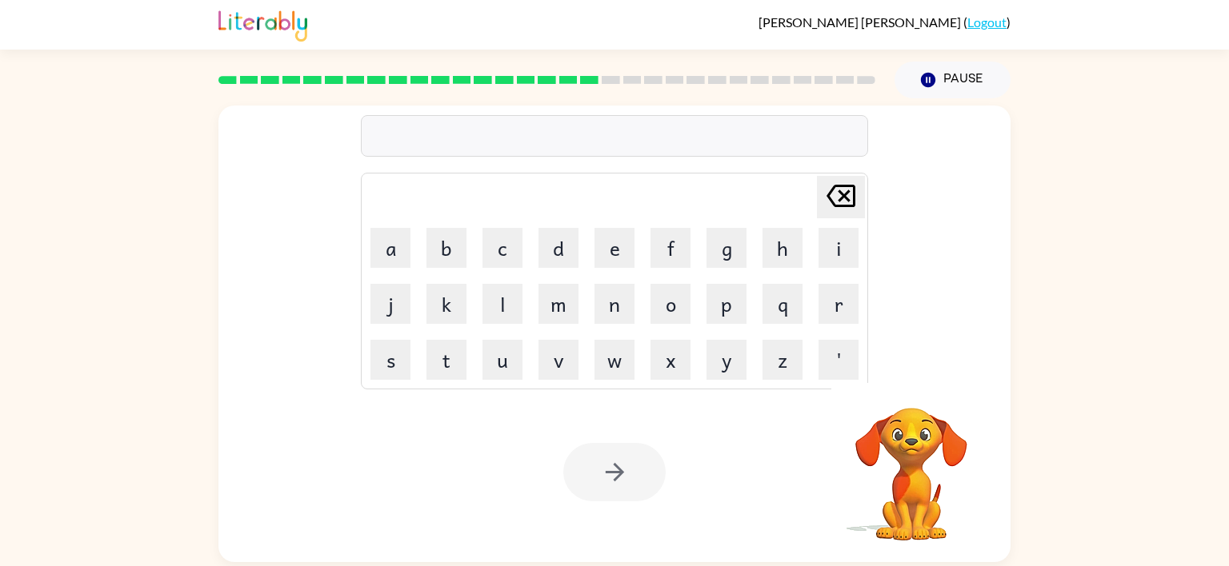
click at [575, 429] on div "Your browser must support playing .mp4 files to use Literably. Please try using…" at bounding box center [614, 472] width 792 height 180
click at [540, 424] on div "Your browser must support playing .mp4 files to use Literably. Please try using…" at bounding box center [614, 472] width 792 height 180
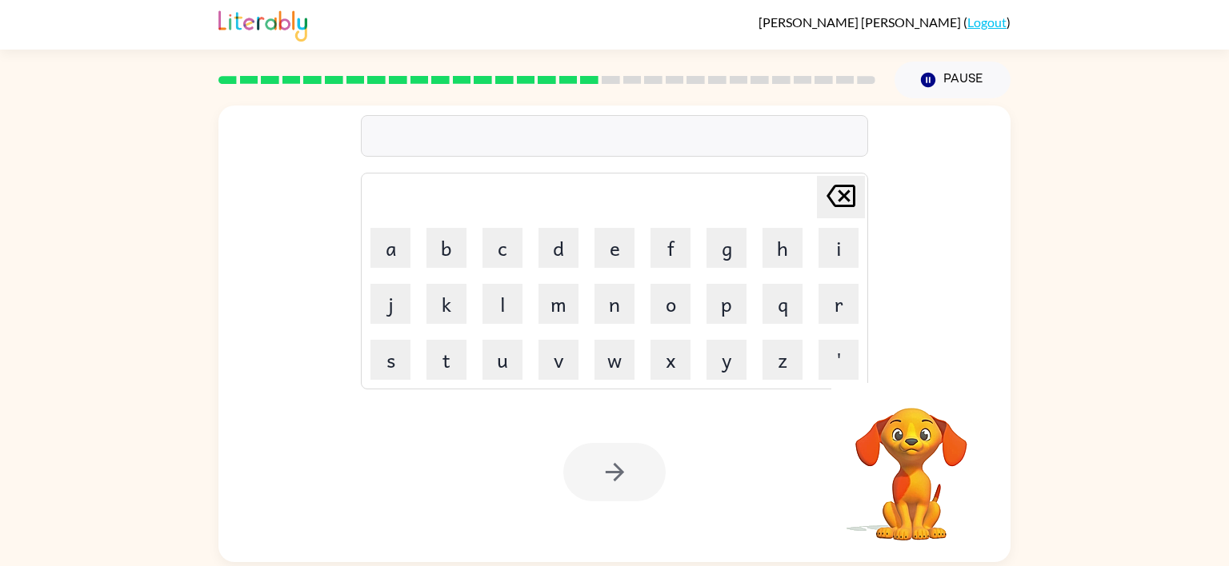
click at [540, 424] on div "Your browser must support playing .mp4 files to use Literably. Please try using…" at bounding box center [614, 472] width 792 height 180
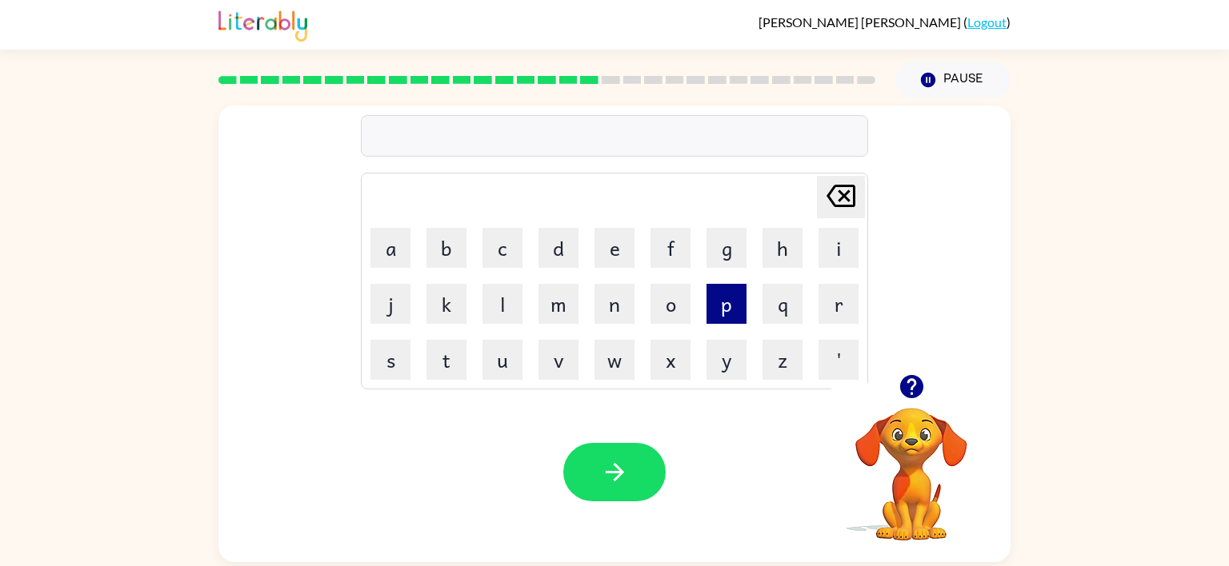
click at [728, 302] on button "p" at bounding box center [726, 304] width 40 height 40
click at [502, 301] on button "l" at bounding box center [502, 304] width 40 height 40
click at [394, 262] on button "a" at bounding box center [390, 248] width 40 height 40
click at [396, 365] on button "s" at bounding box center [390, 360] width 40 height 40
click at [434, 360] on button "t" at bounding box center [446, 360] width 40 height 40
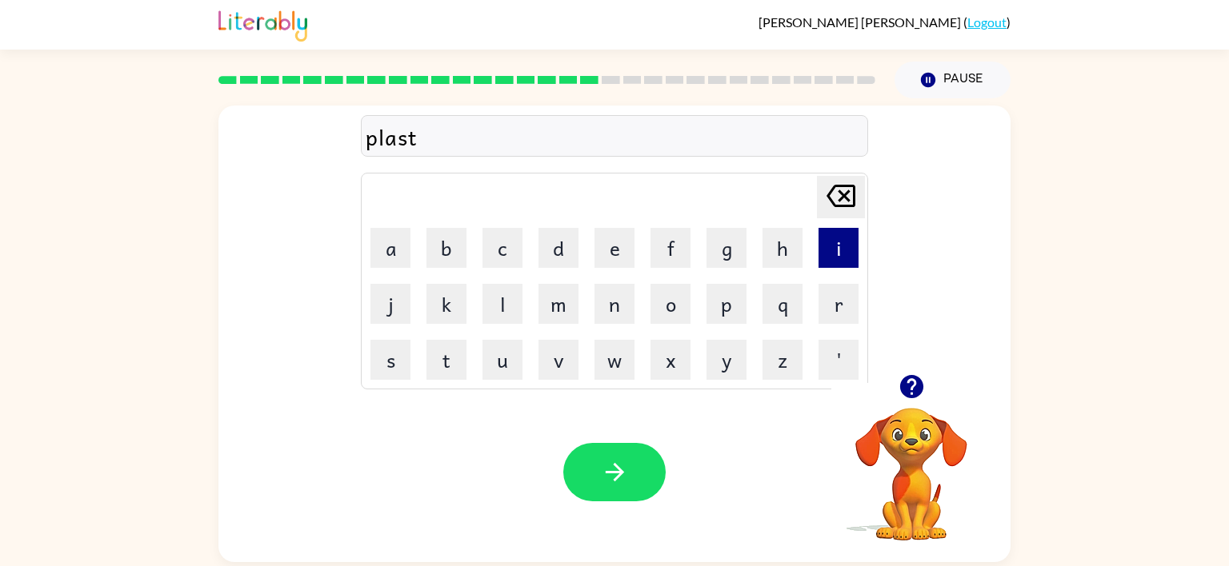
click at [820, 245] on button "i" at bounding box center [838, 248] width 40 height 40
click at [491, 254] on button "c" at bounding box center [502, 248] width 40 height 40
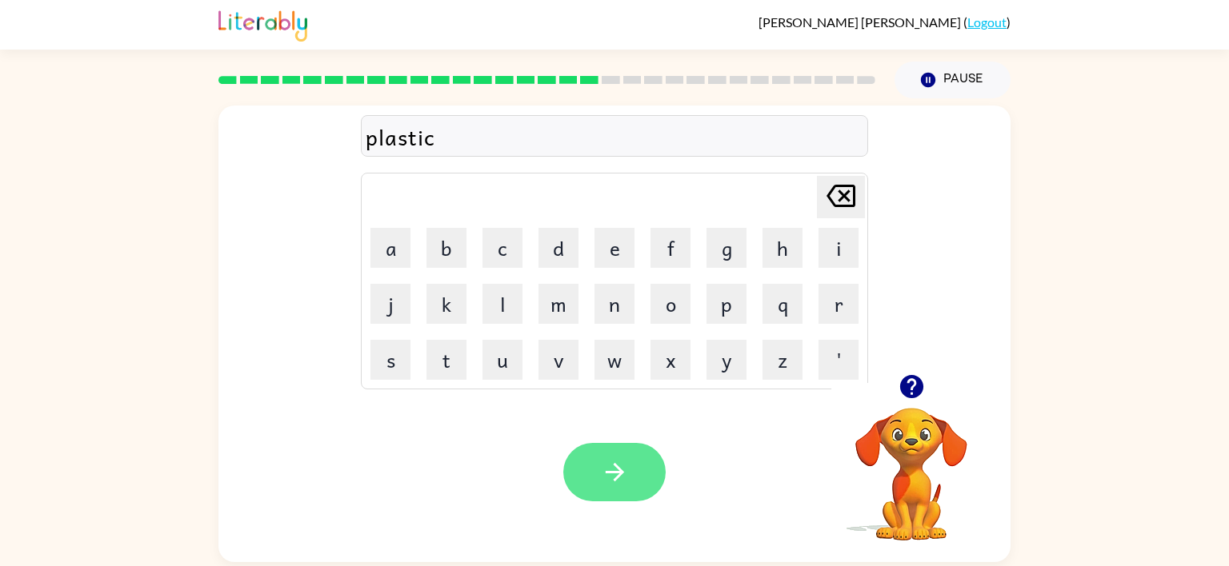
click at [602, 470] on icon "button" at bounding box center [615, 472] width 28 height 28
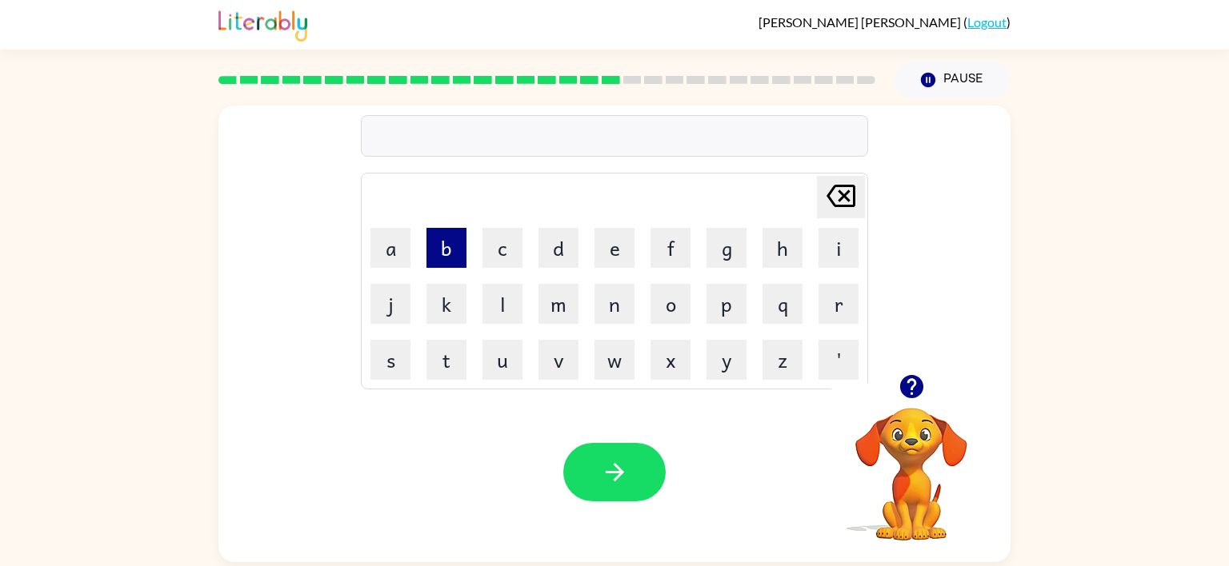
click at [456, 250] on button "b" at bounding box center [446, 248] width 40 height 40
click at [841, 240] on button "i" at bounding box center [838, 248] width 40 height 40
click at [403, 350] on button "s" at bounding box center [390, 360] width 40 height 40
click at [714, 296] on button "p" at bounding box center [726, 304] width 40 height 40
click at [511, 298] on button "l" at bounding box center [502, 304] width 40 height 40
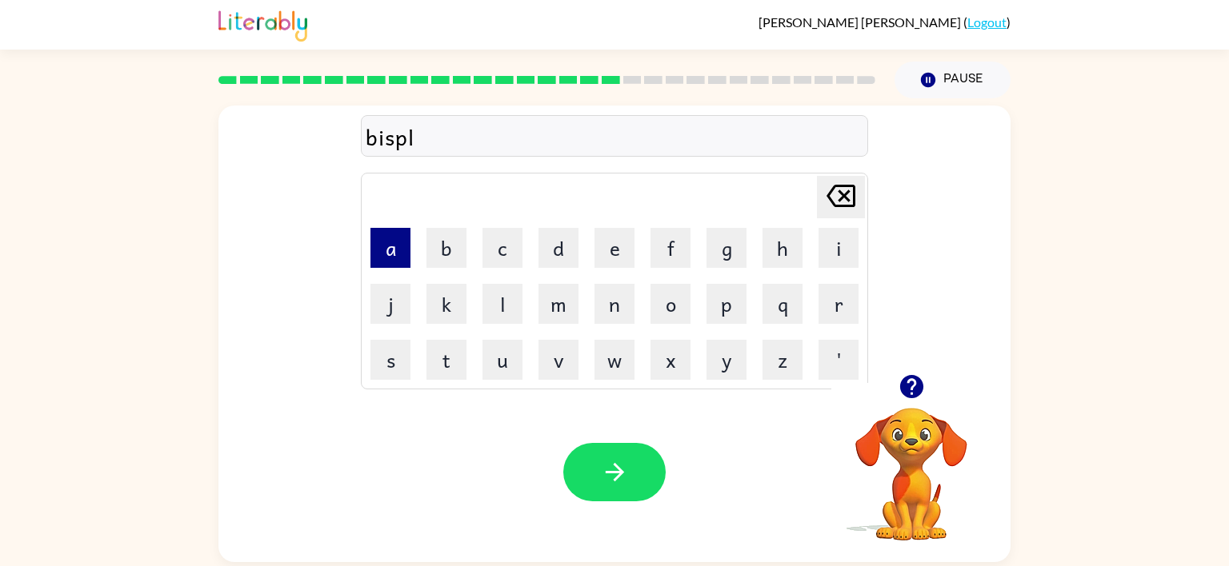
click at [388, 265] on button "a" at bounding box center [390, 248] width 40 height 40
click at [727, 350] on button "y" at bounding box center [726, 360] width 40 height 40
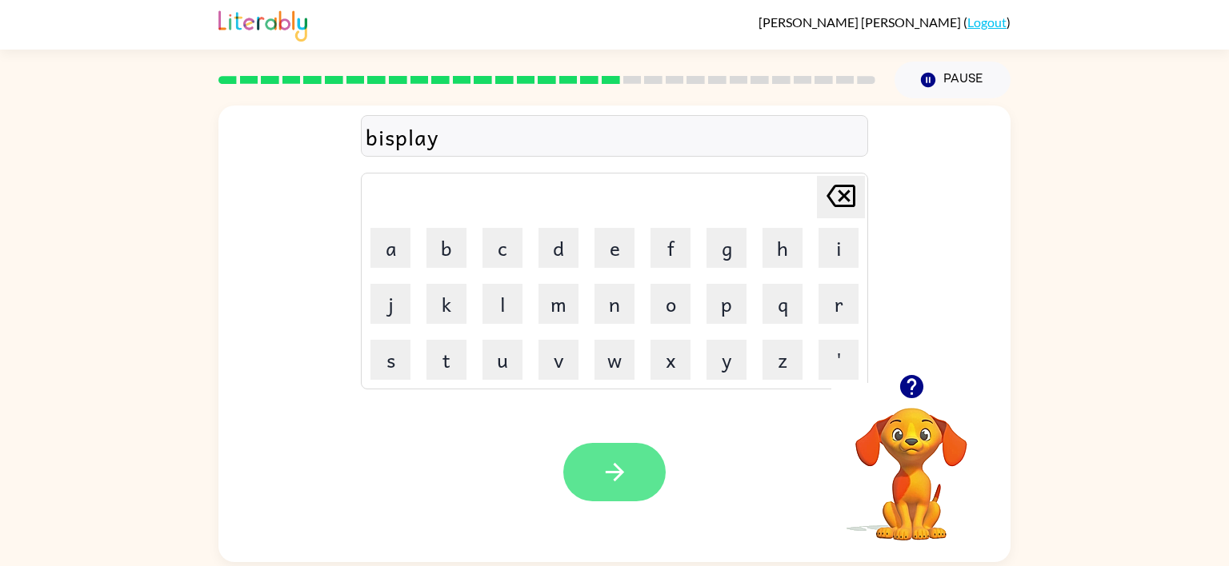
click at [608, 455] on button "button" at bounding box center [614, 472] width 102 height 58
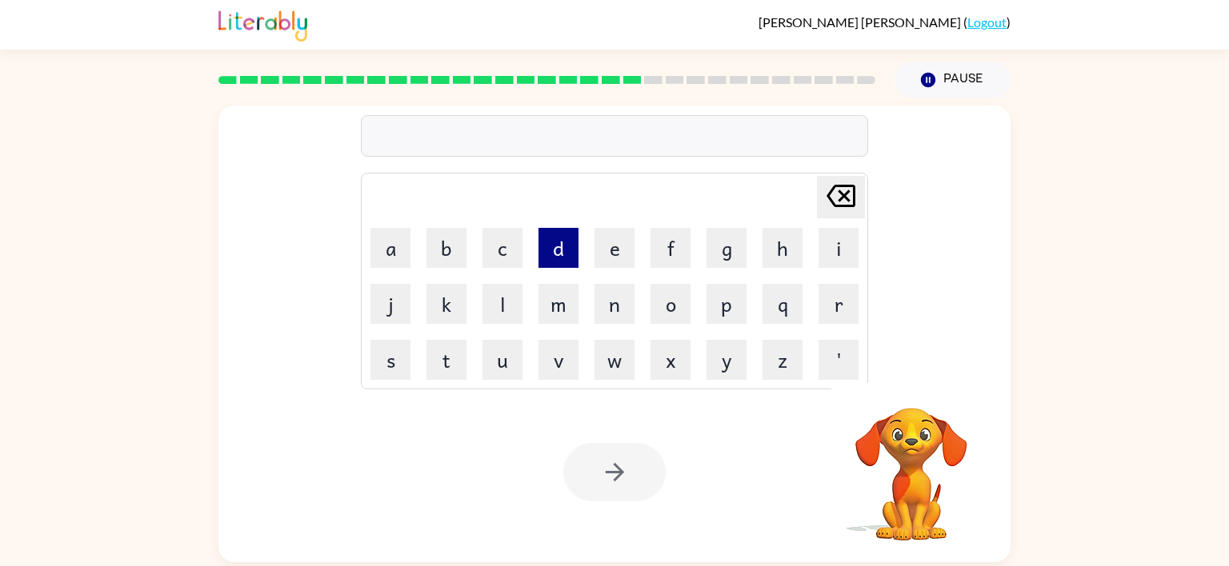
click at [555, 242] on button "d" at bounding box center [558, 248] width 40 height 40
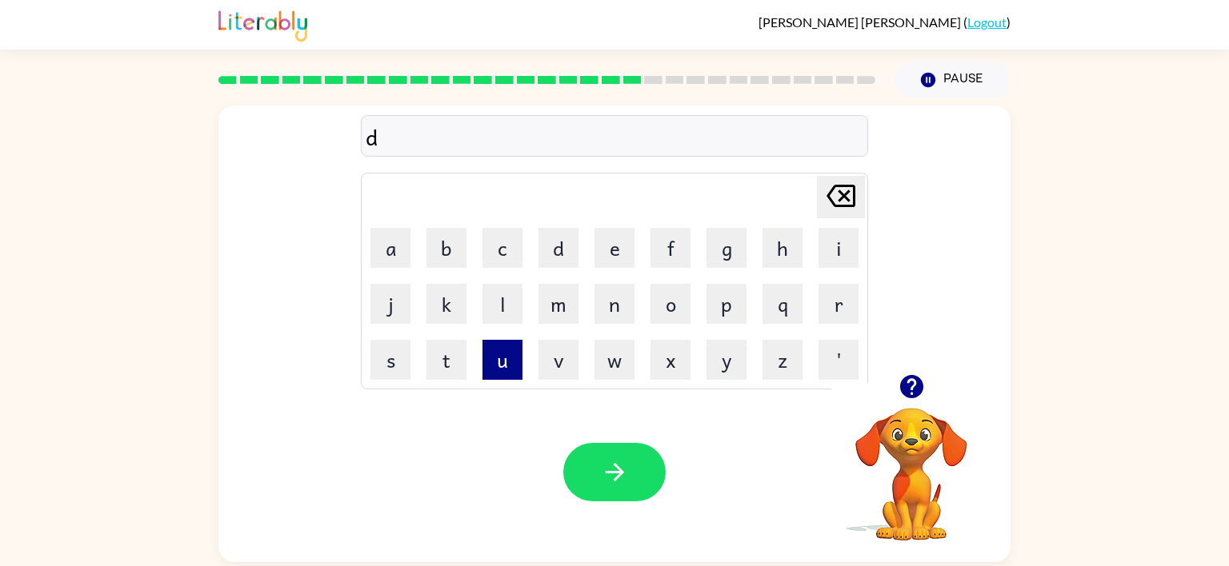
click at [502, 356] on button "u" at bounding box center [502, 360] width 40 height 40
click at [407, 354] on button "s" at bounding box center [390, 360] width 40 height 40
click at [848, 178] on icon "[PERSON_NAME] last character input" at bounding box center [840, 196] width 38 height 38
click at [446, 367] on button "t" at bounding box center [446, 360] width 40 height 40
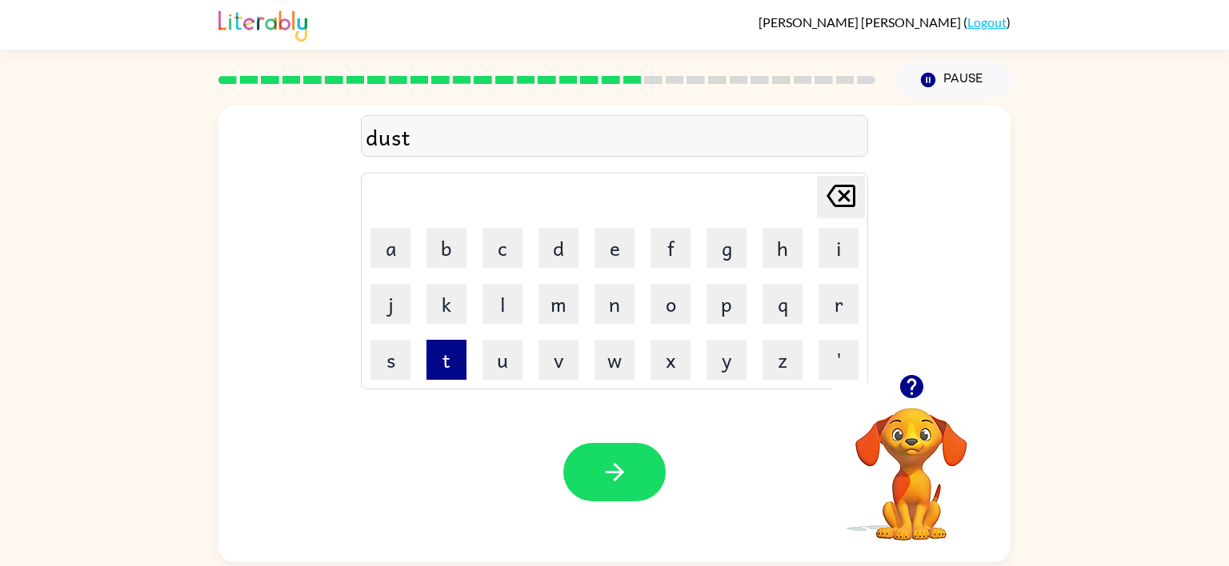
click at [446, 367] on button "t" at bounding box center [446, 360] width 40 height 40
click at [831, 186] on icon "[PERSON_NAME] last character input" at bounding box center [840, 196] width 38 height 38
click at [826, 244] on button "i" at bounding box center [838, 248] width 40 height 40
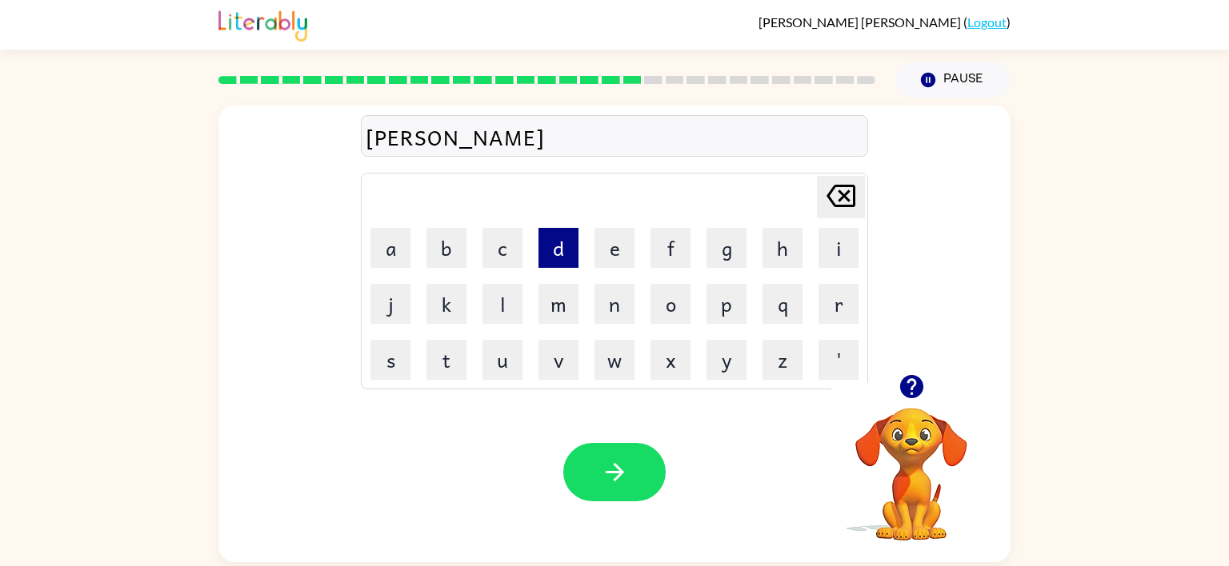
click at [566, 258] on button "d" at bounding box center [558, 248] width 40 height 40
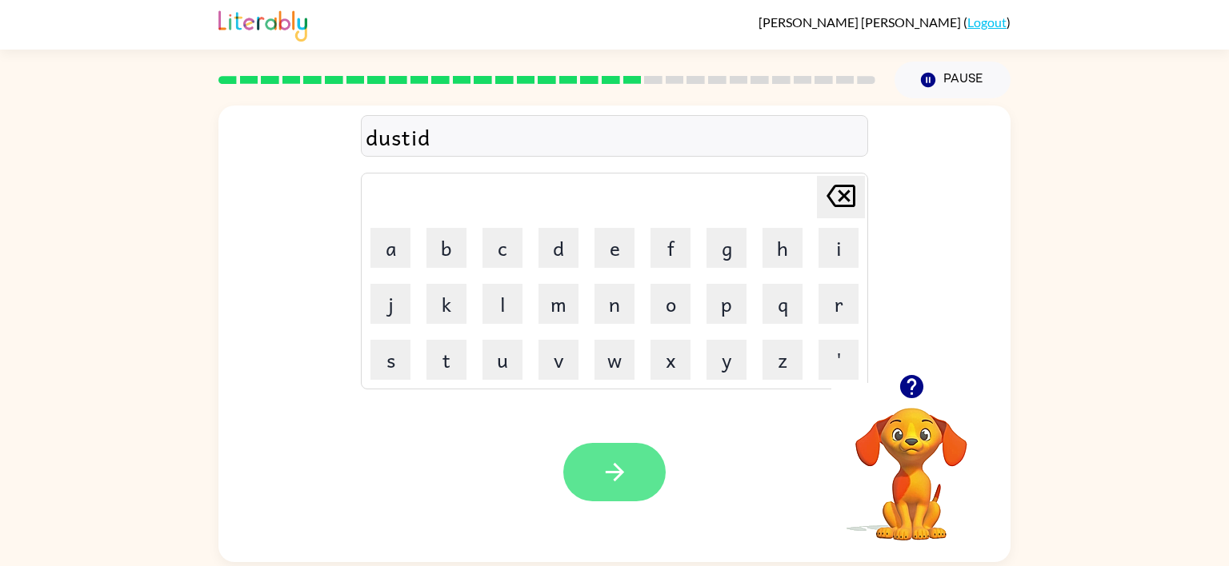
click at [611, 447] on button "button" at bounding box center [614, 472] width 102 height 58
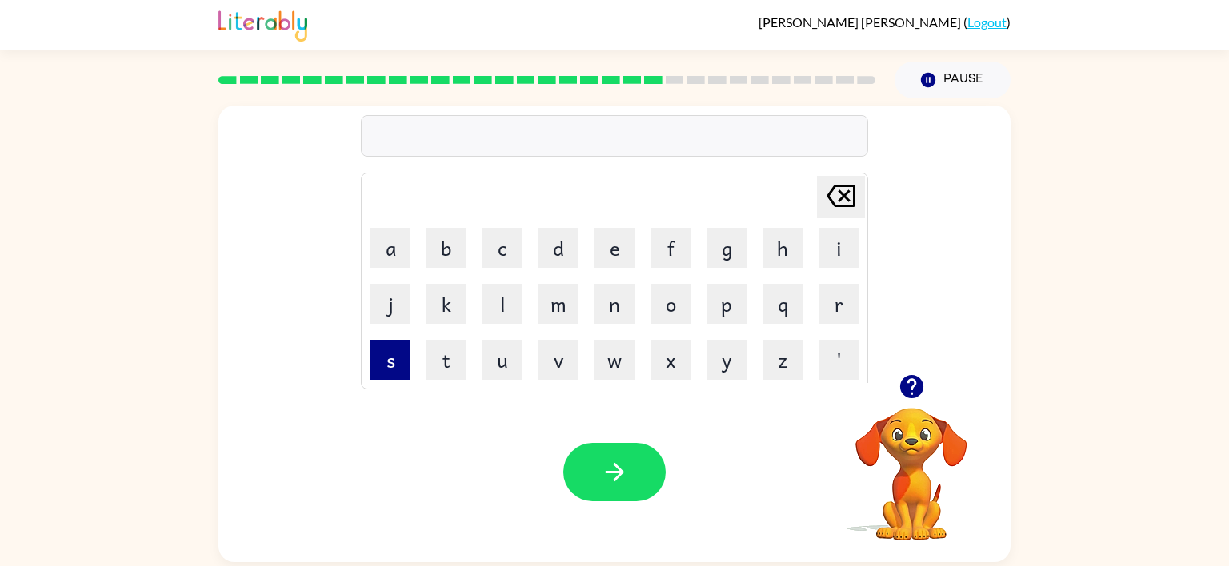
click at [392, 355] on button "s" at bounding box center [390, 360] width 40 height 40
click at [621, 264] on button "e" at bounding box center [614, 248] width 40 height 40
click at [604, 302] on button "n" at bounding box center [614, 304] width 40 height 40
click at [833, 187] on icon at bounding box center [840, 196] width 29 height 22
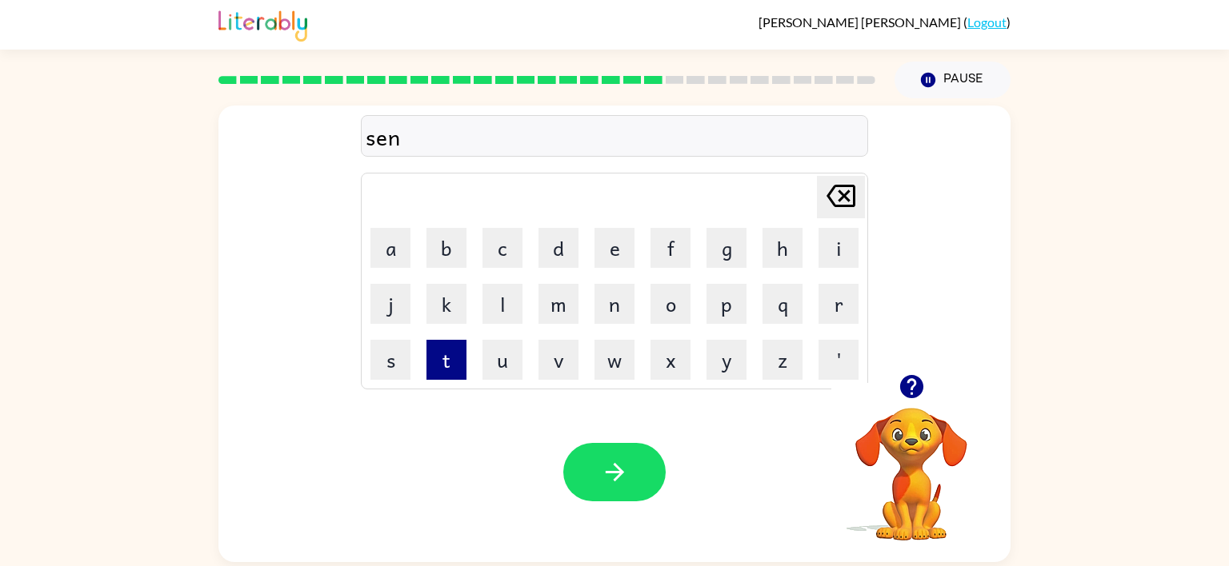
click at [456, 355] on button "t" at bounding box center [446, 360] width 40 height 40
click at [823, 248] on button "i" at bounding box center [838, 248] width 40 height 40
click at [733, 302] on button "p" at bounding box center [726, 304] width 40 height 40
click at [603, 257] on button "e" at bounding box center [614, 248] width 40 height 40
click at [398, 246] on button "a" at bounding box center [390, 248] width 40 height 40
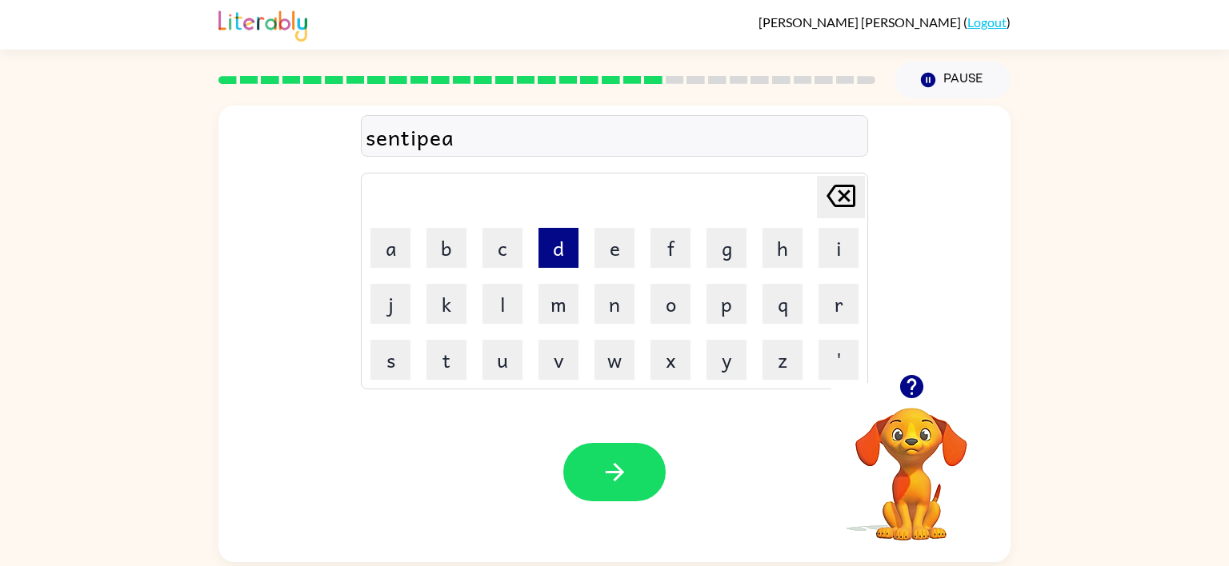
click at [566, 248] on button "d" at bounding box center [558, 248] width 40 height 40
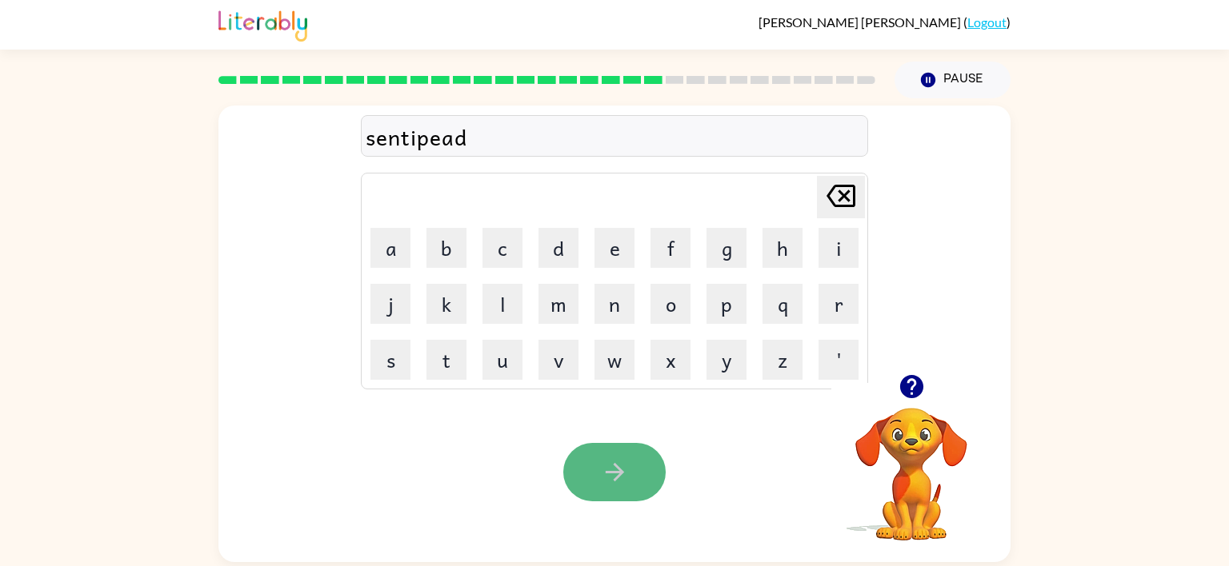
click at [611, 481] on icon "button" at bounding box center [615, 472] width 28 height 28
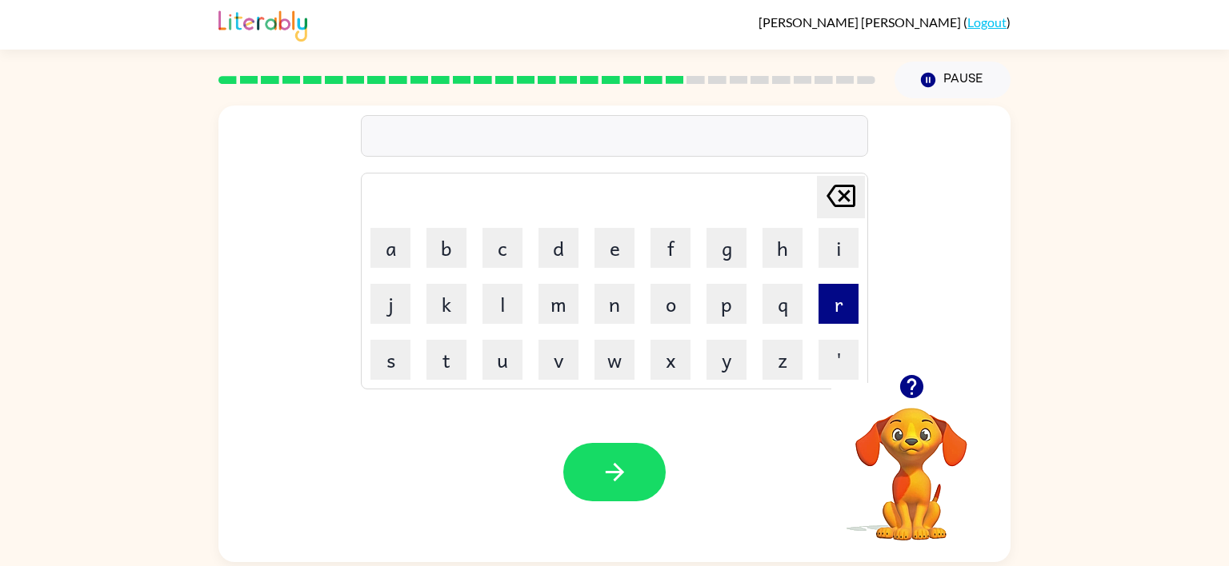
click at [825, 312] on button "r" at bounding box center [838, 304] width 40 height 40
click at [380, 244] on button "a" at bounding box center [390, 248] width 40 height 40
click at [842, 201] on icon "[PERSON_NAME] last character input" at bounding box center [840, 196] width 38 height 38
click at [602, 254] on button "e" at bounding box center [614, 248] width 40 height 40
click at [401, 232] on button "a" at bounding box center [390, 248] width 40 height 40
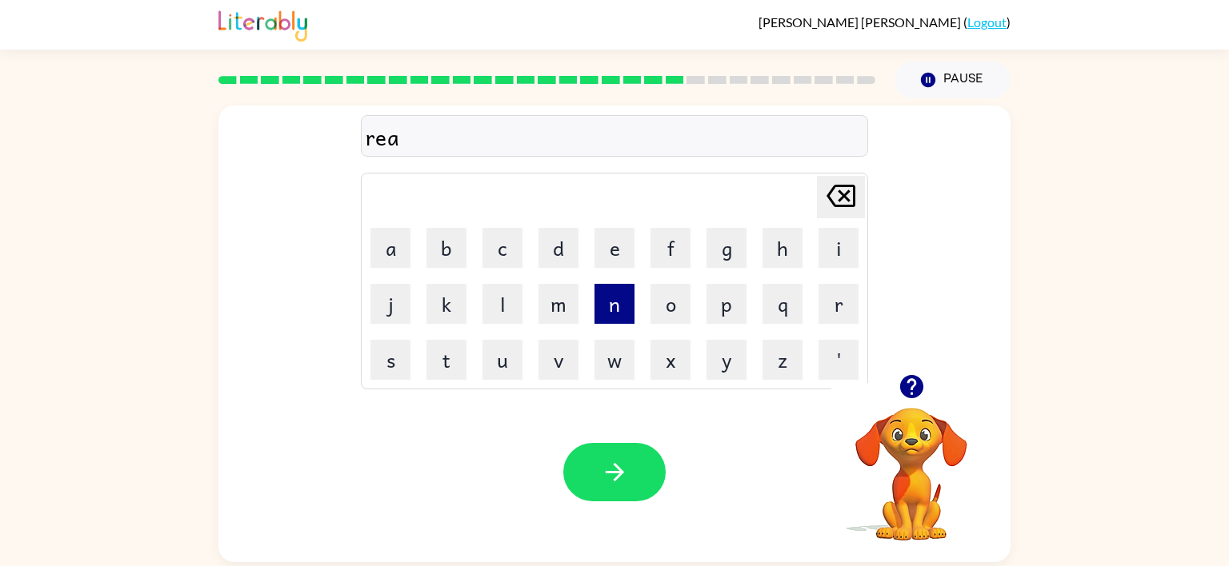
click at [606, 298] on button "n" at bounding box center [614, 304] width 40 height 40
click at [498, 239] on button "c" at bounding box center [502, 248] width 40 height 40
click at [671, 292] on button "o" at bounding box center [670, 304] width 40 height 40
click at [617, 351] on button "w" at bounding box center [614, 360] width 40 height 40
click at [458, 344] on button "t" at bounding box center [446, 360] width 40 height 40
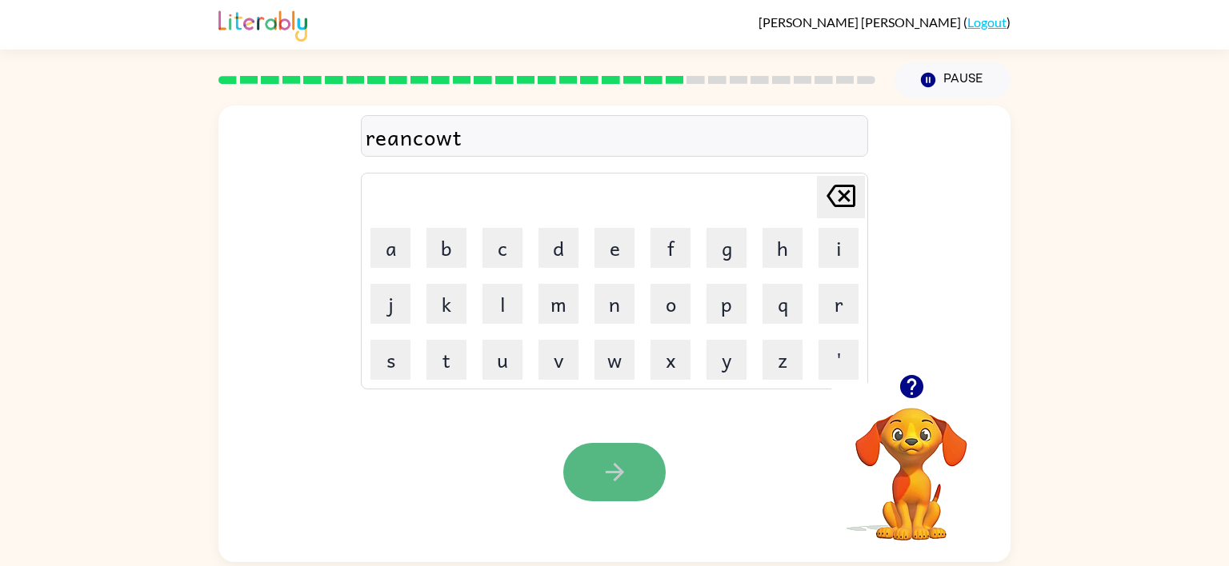
click at [648, 489] on button "button" at bounding box center [614, 472] width 102 height 58
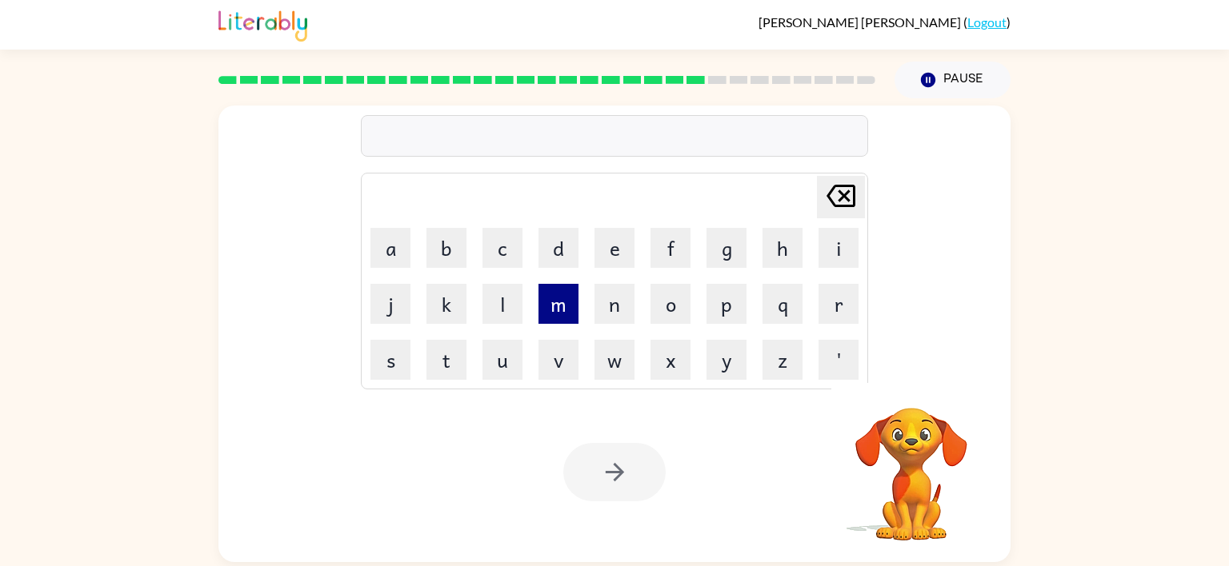
click at [542, 305] on button "m" at bounding box center [558, 304] width 40 height 40
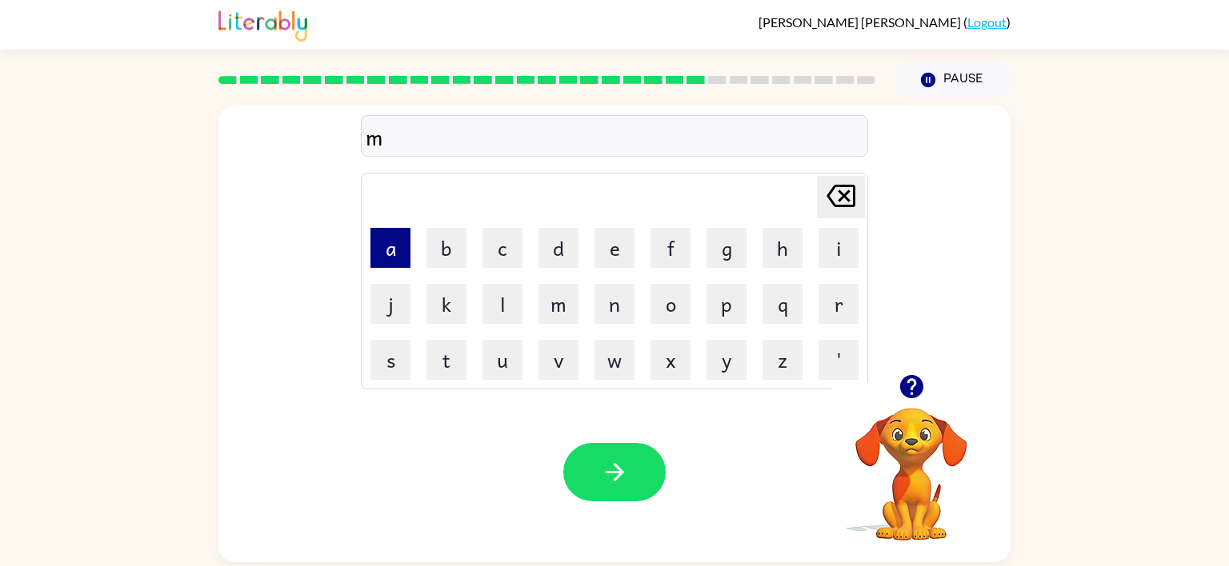
click at [394, 245] on button "a" at bounding box center [390, 248] width 40 height 40
click at [818, 301] on button "r" at bounding box center [838, 304] width 40 height 40
click at [501, 255] on button "c" at bounding box center [502, 248] width 40 height 40
click at [609, 256] on button "e" at bounding box center [614, 248] width 40 height 40
click at [913, 382] on icon "button" at bounding box center [911, 387] width 28 height 28
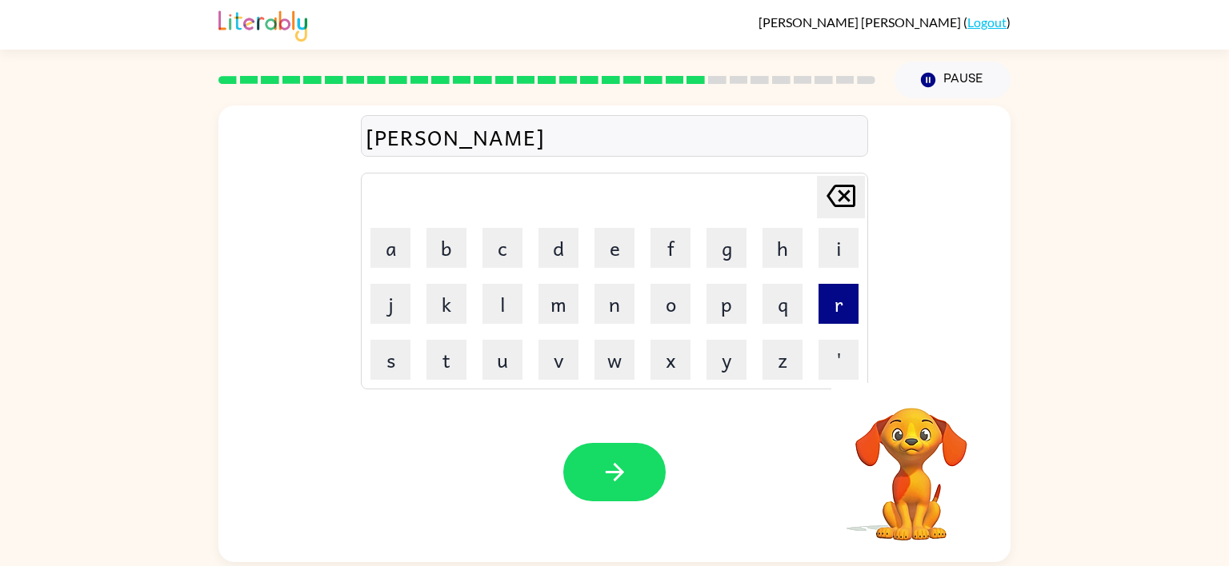
click at [842, 310] on button "r" at bounding box center [838, 304] width 40 height 40
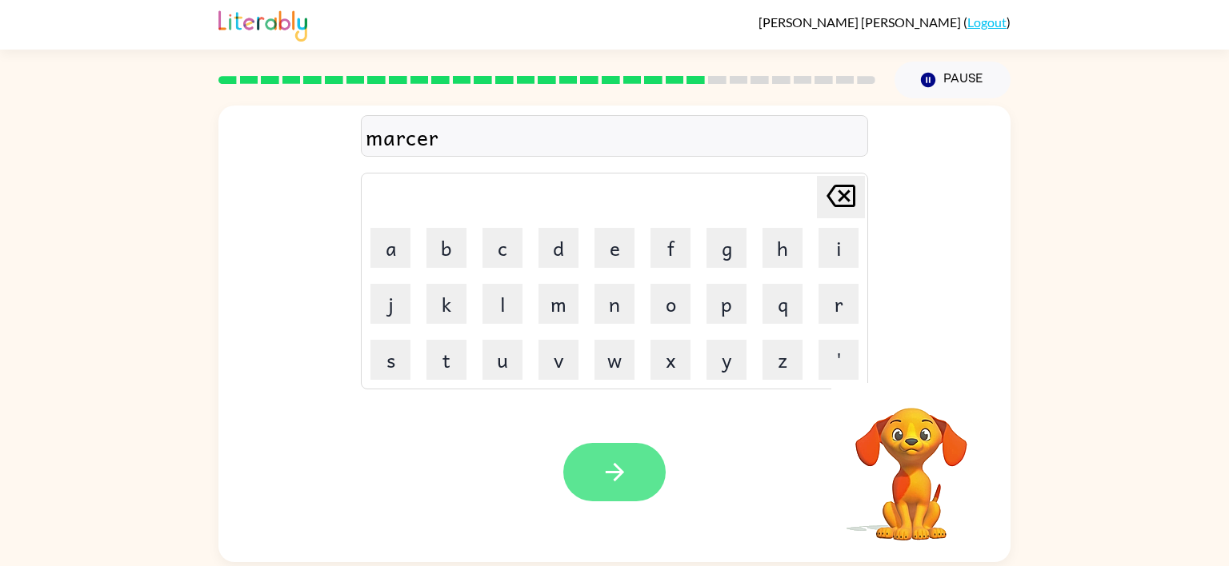
click at [642, 447] on button "button" at bounding box center [614, 472] width 102 height 58
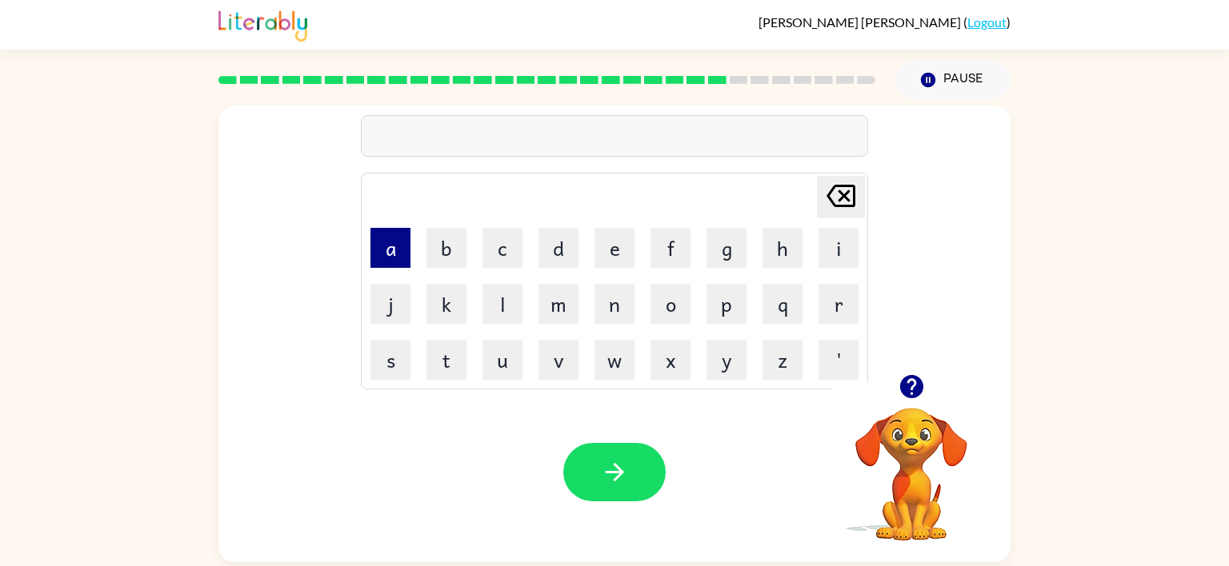
click at [374, 254] on button "a" at bounding box center [390, 248] width 40 height 40
click at [547, 252] on button "d" at bounding box center [558, 248] width 40 height 40
click at [557, 348] on button "v" at bounding box center [558, 360] width 40 height 40
click at [400, 242] on button "a" at bounding box center [390, 248] width 40 height 40
click at [626, 306] on button "n" at bounding box center [614, 304] width 40 height 40
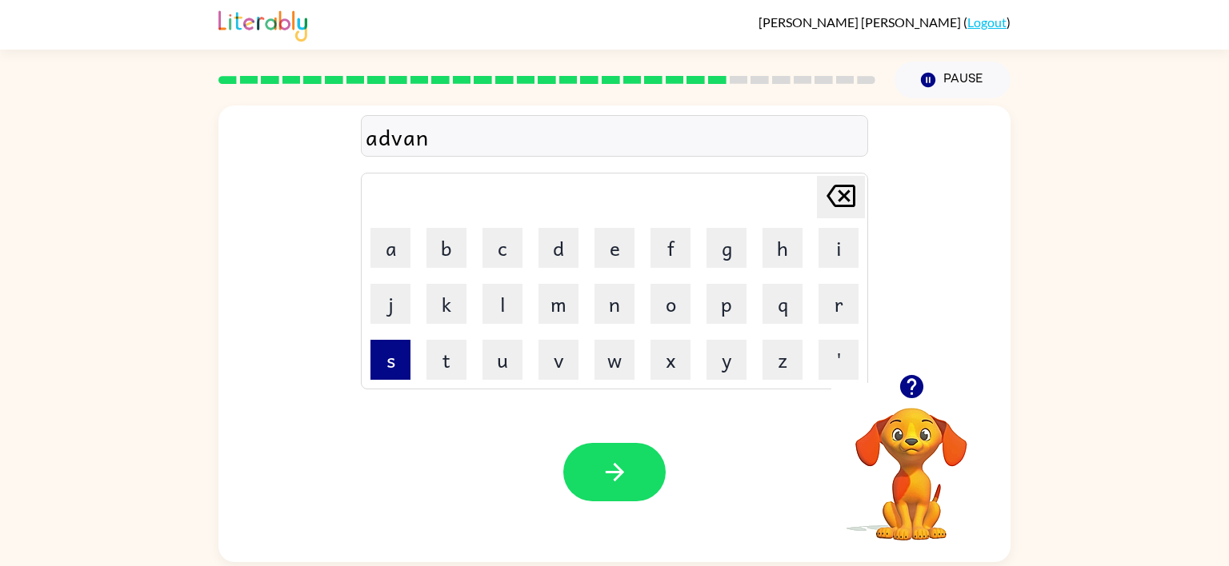
click at [399, 361] on button "s" at bounding box center [390, 360] width 40 height 40
click at [824, 258] on button "i" at bounding box center [838, 248] width 40 height 40
click at [626, 297] on button "n" at bounding box center [614, 304] width 40 height 40
click at [733, 247] on button "g" at bounding box center [726, 248] width 40 height 40
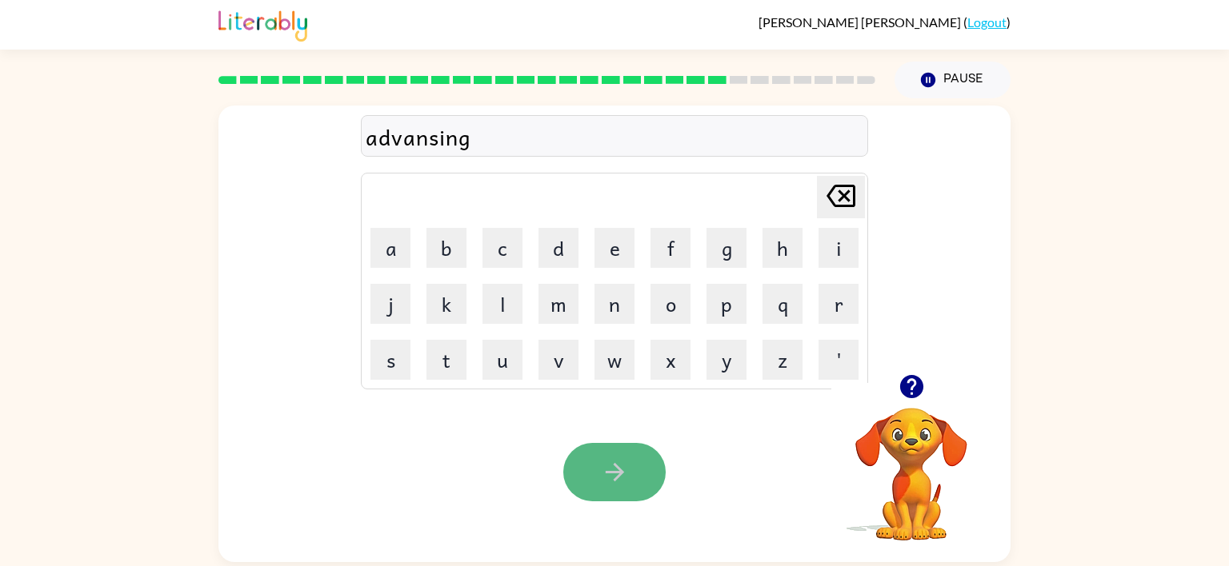
click at [591, 477] on button "button" at bounding box center [614, 472] width 102 height 58
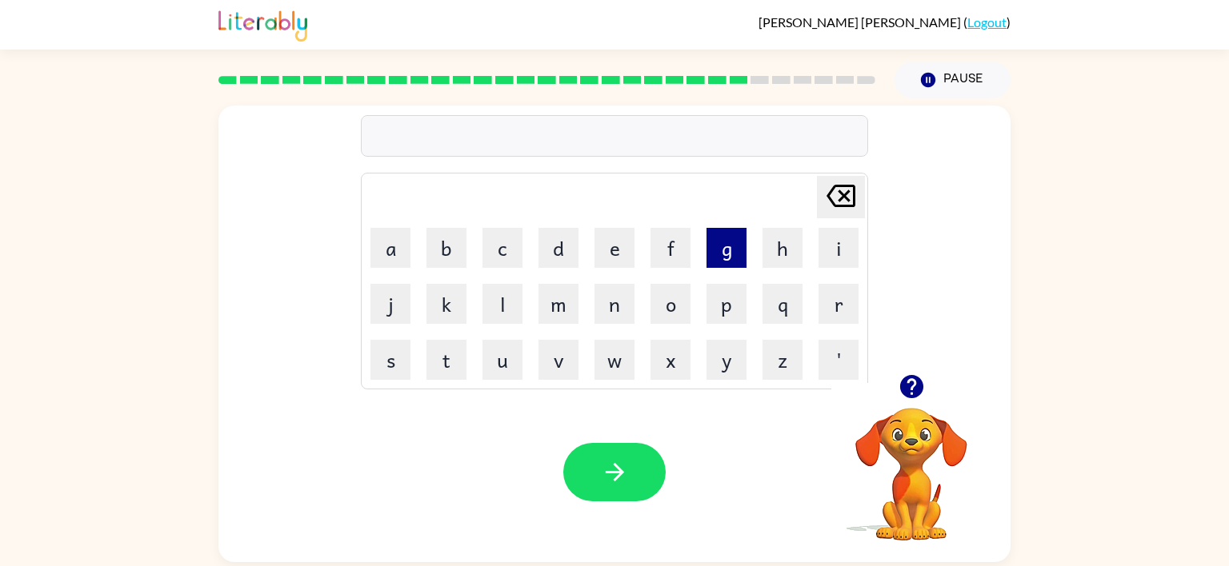
click at [726, 253] on button "g" at bounding box center [726, 248] width 40 height 40
click at [656, 316] on button "o" at bounding box center [670, 304] width 40 height 40
click at [436, 243] on button "b" at bounding box center [446, 248] width 40 height 40
click at [508, 294] on button "l" at bounding box center [502, 304] width 40 height 40
click at [840, 257] on button "i" at bounding box center [838, 248] width 40 height 40
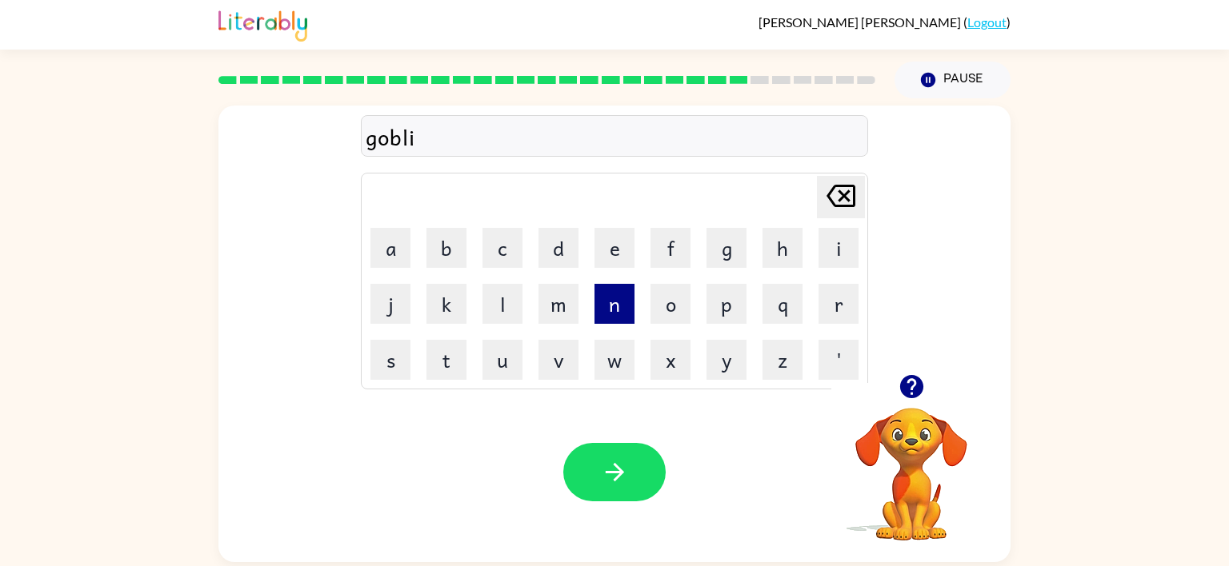
click at [618, 288] on button "n" at bounding box center [614, 304] width 40 height 40
click at [630, 442] on div "Your browser must support playing .mp4 files to use Literably. Please try using…" at bounding box center [614, 472] width 792 height 180
click at [619, 450] on button "button" at bounding box center [614, 472] width 102 height 58
click at [713, 256] on button "g" at bounding box center [726, 248] width 40 height 40
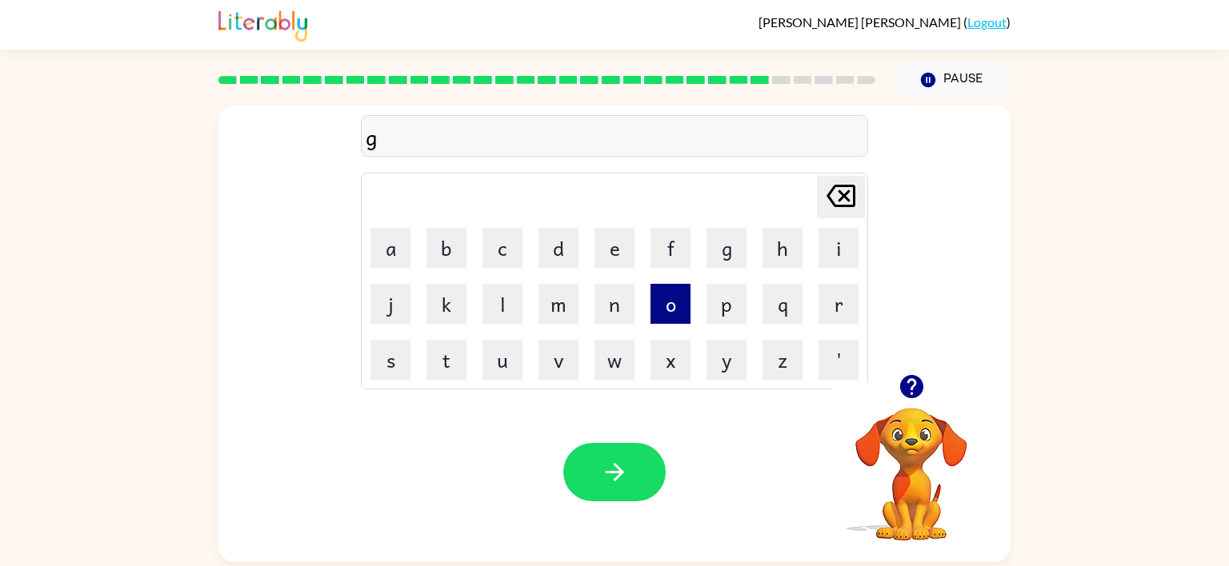
click at [662, 302] on button "o" at bounding box center [670, 304] width 40 height 40
click at [568, 350] on button "v" at bounding box center [558, 360] width 40 height 40
click at [841, 286] on button "r" at bounding box center [838, 304] width 40 height 40
click at [562, 294] on button "m" at bounding box center [558, 304] width 40 height 40
click at [612, 247] on button "e" at bounding box center [614, 248] width 40 height 40
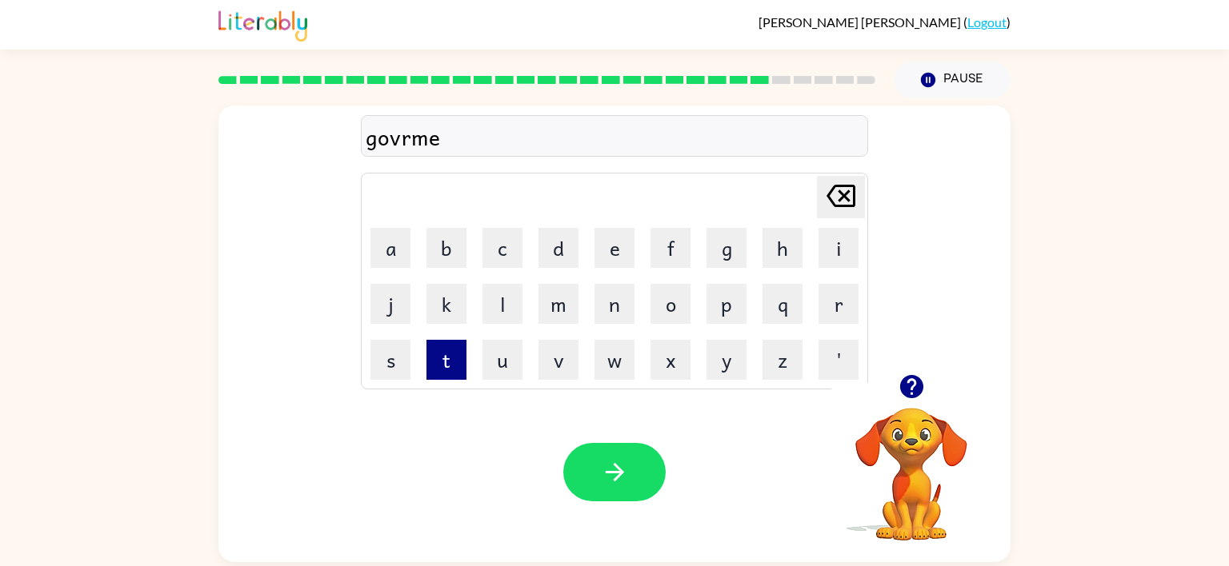
click at [449, 341] on button "t" at bounding box center [446, 360] width 40 height 40
click at [605, 454] on button "button" at bounding box center [614, 472] width 102 height 58
click at [385, 344] on button "s" at bounding box center [390, 360] width 40 height 40
click at [434, 362] on button "t" at bounding box center [446, 360] width 40 height 40
click at [831, 307] on button "r" at bounding box center [838, 304] width 40 height 40
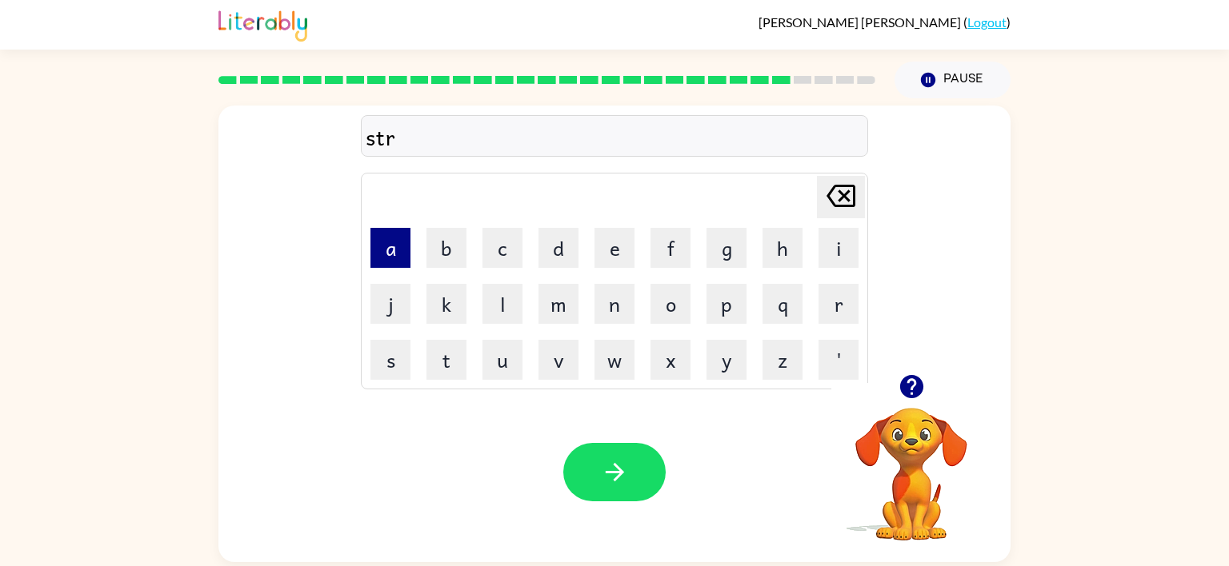
click at [379, 235] on button "a" at bounding box center [390, 248] width 40 height 40
click at [617, 293] on button "n" at bounding box center [614, 304] width 40 height 40
click at [622, 249] on button "e" at bounding box center [614, 248] width 40 height 40
click at [617, 439] on div "Your browser must support playing .mp4 files to use Literably. Please try using…" at bounding box center [614, 472] width 792 height 180
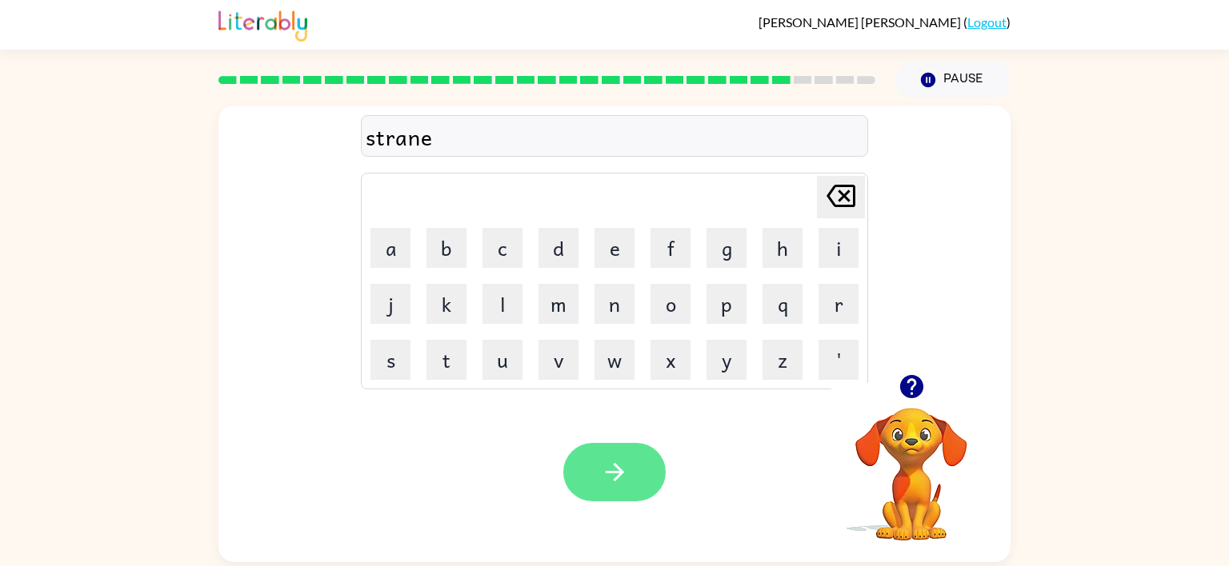
click at [616, 450] on button "button" at bounding box center [614, 472] width 102 height 58
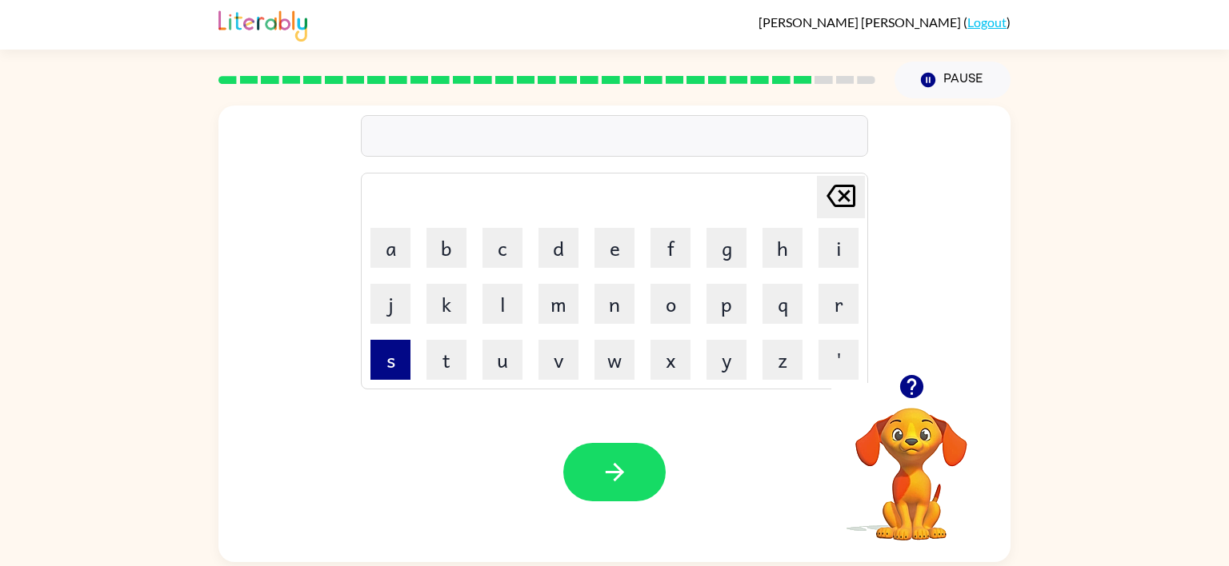
click at [391, 354] on button "s" at bounding box center [390, 360] width 40 height 40
click at [781, 256] on button "h" at bounding box center [782, 248] width 40 height 40
click at [402, 249] on button "a" at bounding box center [390, 248] width 40 height 40
click at [739, 306] on button "p" at bounding box center [726, 304] width 40 height 40
click at [613, 247] on button "e" at bounding box center [614, 248] width 40 height 40
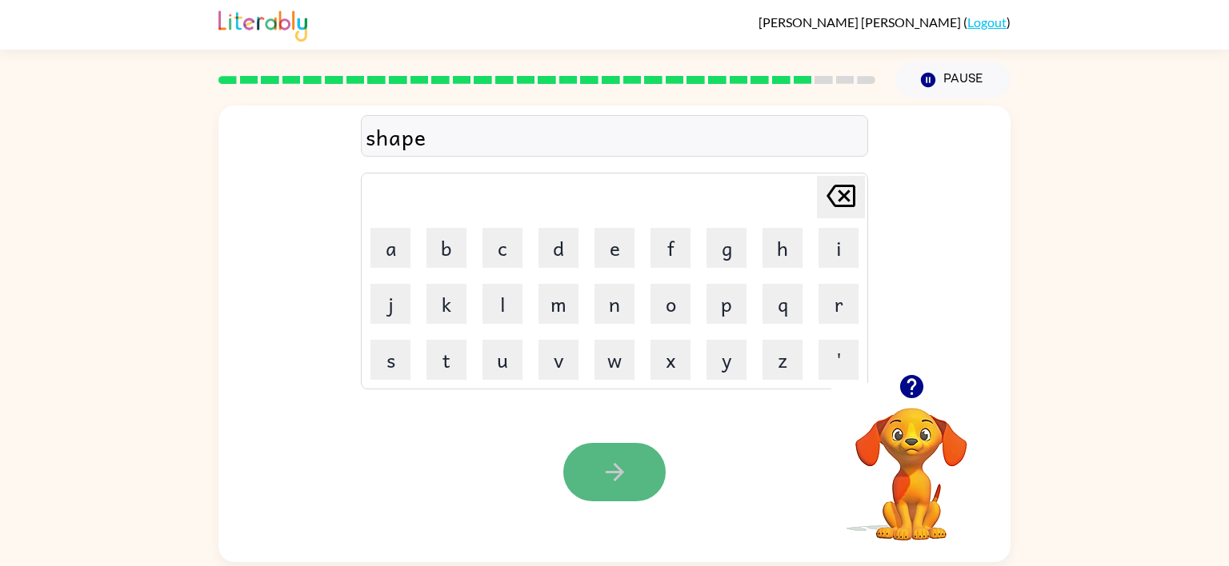
click at [602, 466] on icon "button" at bounding box center [615, 472] width 28 height 28
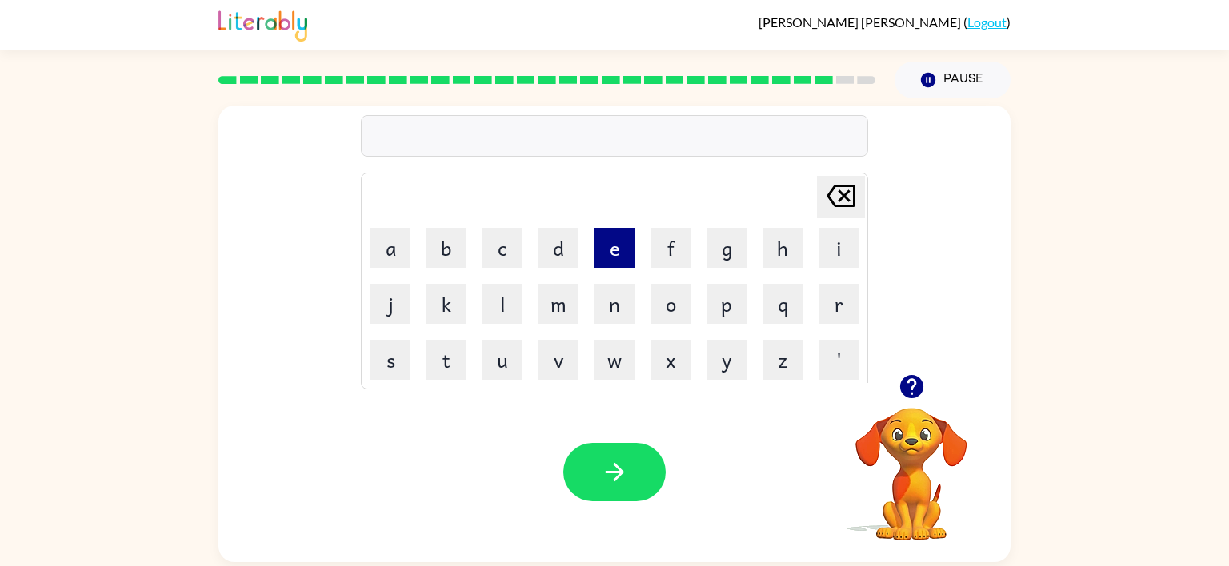
click at [616, 258] on button "e" at bounding box center [614, 248] width 40 height 40
click at [680, 354] on button "x" at bounding box center [670, 360] width 40 height 40
click at [825, 247] on button "i" at bounding box center [838, 248] width 40 height 40
click at [491, 307] on button "l" at bounding box center [502, 304] width 40 height 40
click at [618, 246] on button "e" at bounding box center [614, 248] width 40 height 40
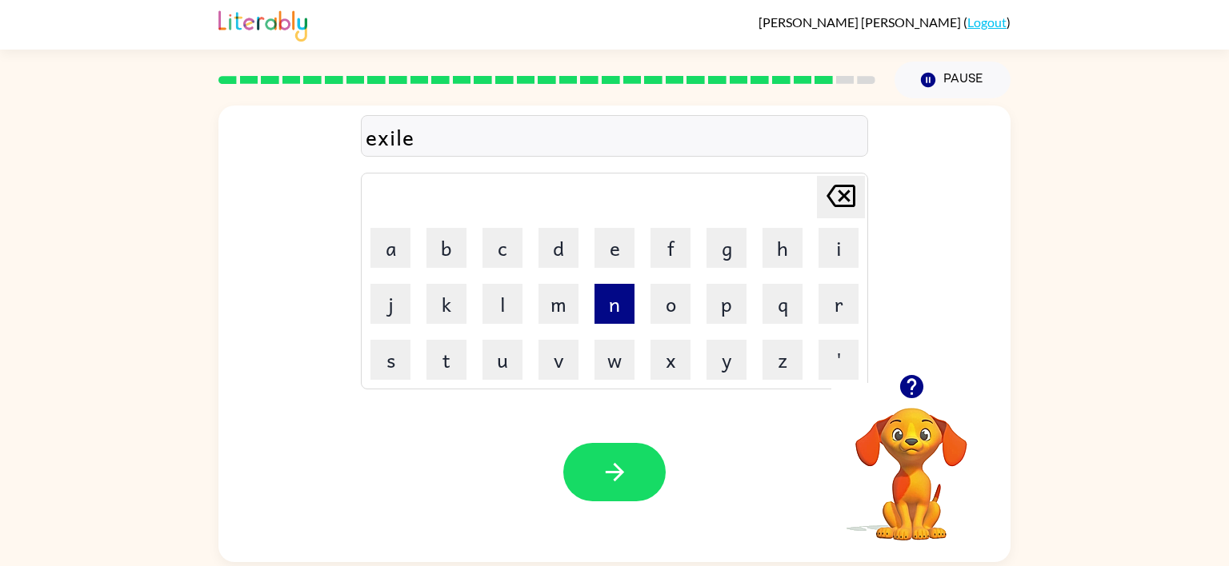
click at [605, 301] on button "n" at bounding box center [614, 304] width 40 height 40
click at [455, 358] on button "t" at bounding box center [446, 360] width 40 height 40
click at [619, 480] on icon "button" at bounding box center [615, 472] width 28 height 28
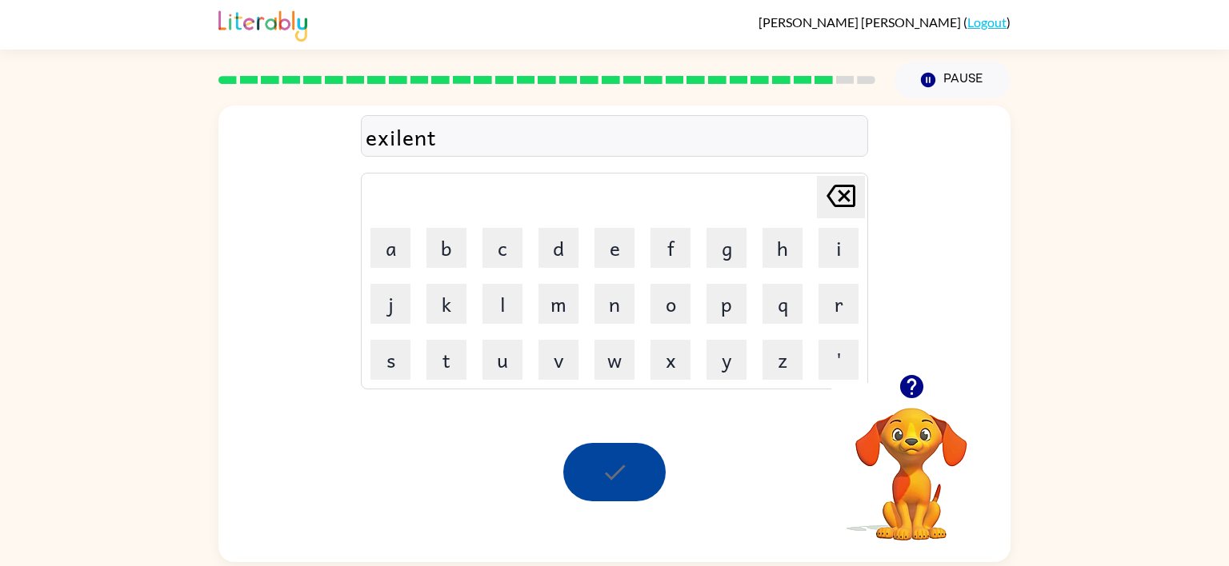
click at [619, 480] on div at bounding box center [614, 472] width 102 height 58
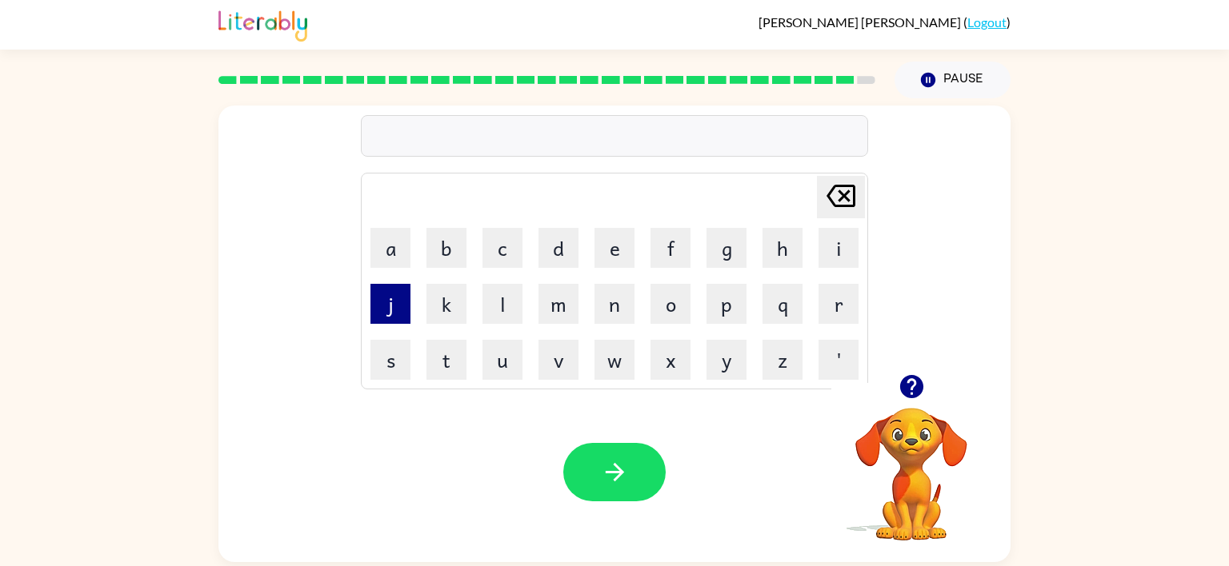
click at [379, 296] on button "j" at bounding box center [390, 304] width 40 height 40
click at [666, 305] on button "o" at bounding box center [670, 304] width 40 height 40
click at [618, 344] on button "w" at bounding box center [614, 360] width 40 height 40
click at [435, 245] on button "b" at bounding box center [446, 248] width 40 height 40
click at [845, 298] on button "r" at bounding box center [838, 304] width 40 height 40
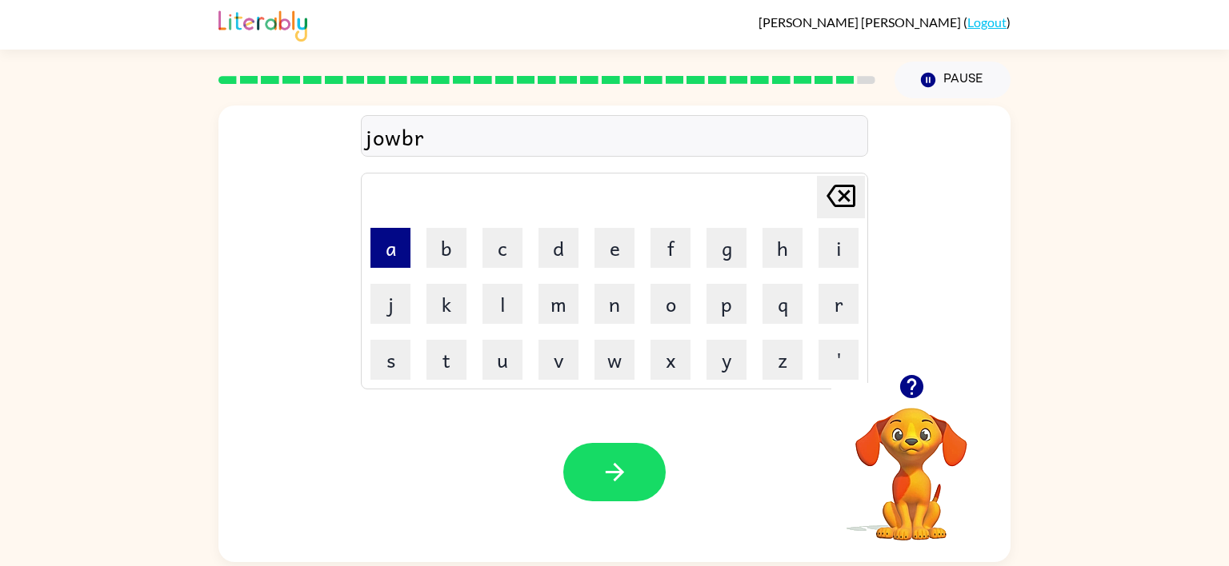
click at [399, 249] on button "a" at bounding box center [390, 248] width 40 height 40
click at [487, 234] on button "c" at bounding box center [502, 248] width 40 height 40
click at [608, 262] on button "e" at bounding box center [614, 248] width 40 height 40
click at [819, 288] on button "r" at bounding box center [838, 304] width 40 height 40
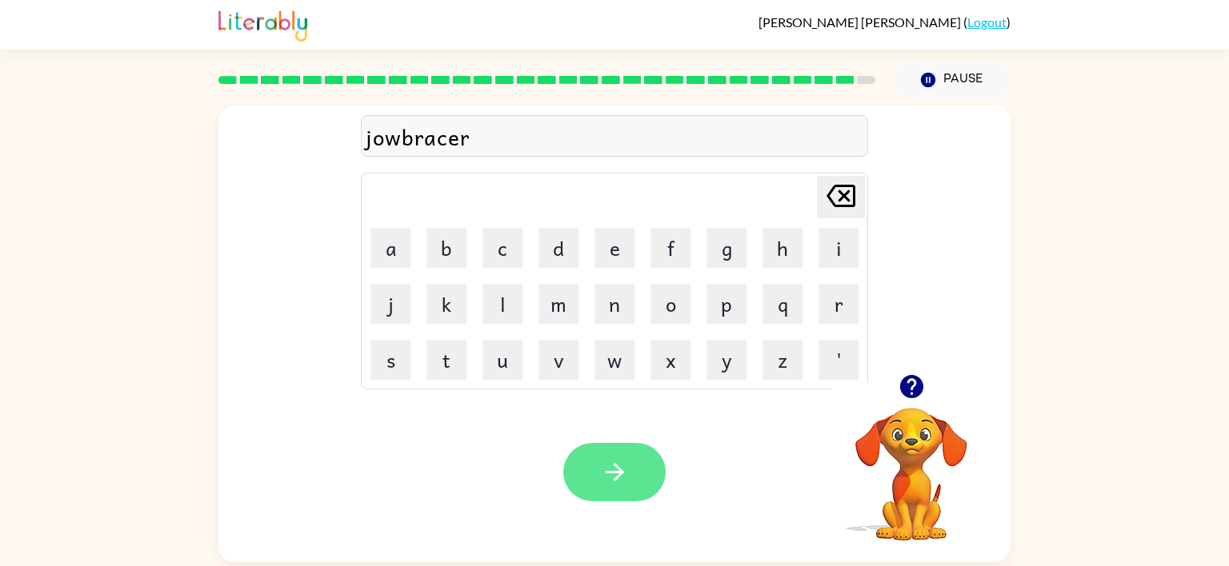
click at [607, 492] on button "button" at bounding box center [614, 472] width 102 height 58
